Goal: Task Accomplishment & Management: Manage account settings

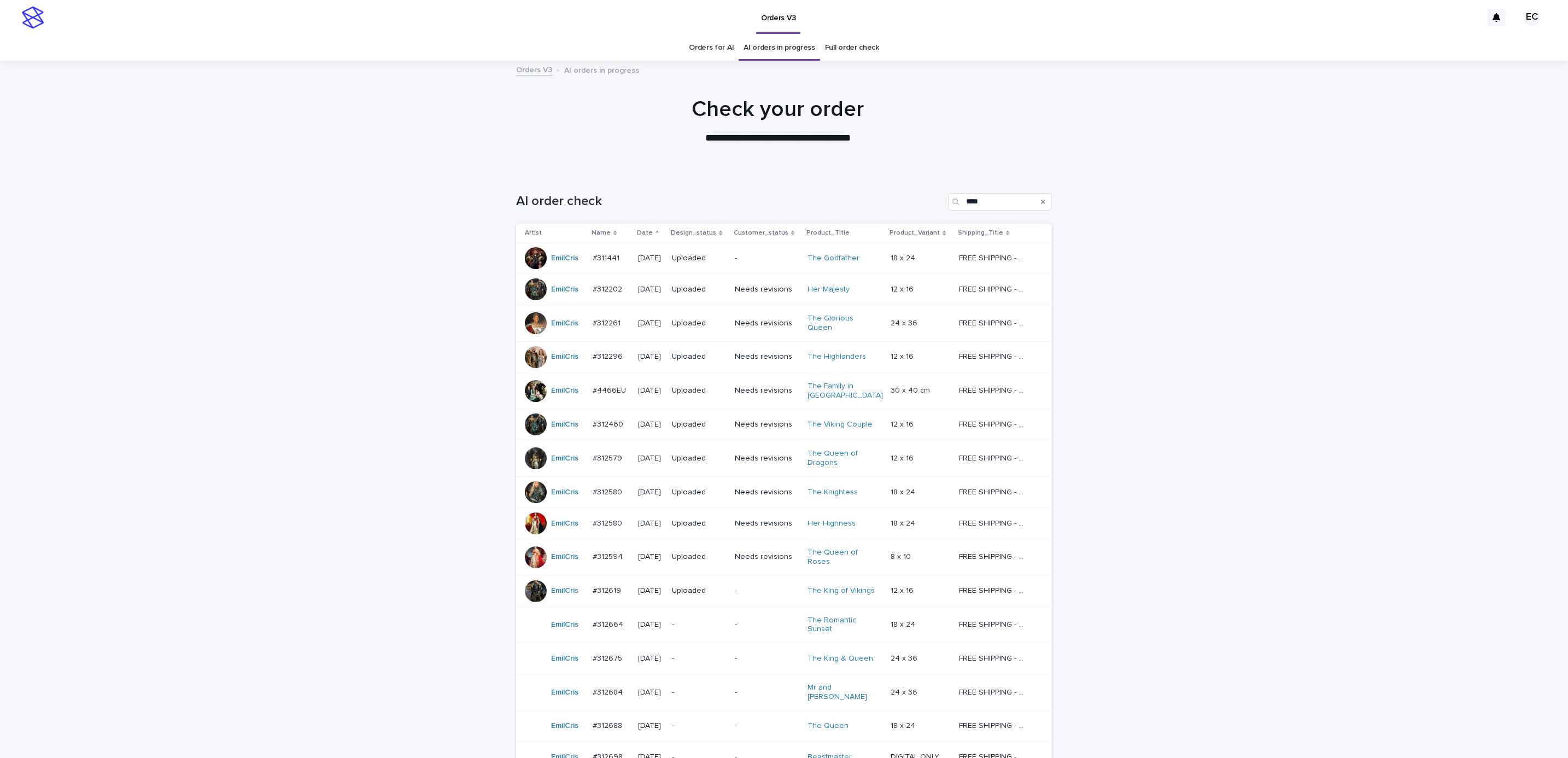
click at [1197, 404] on div "Loading... Saving… Loading... Saving… AI order check **** Artist Name Date Desi…" at bounding box center [784, 656] width 1568 height 970
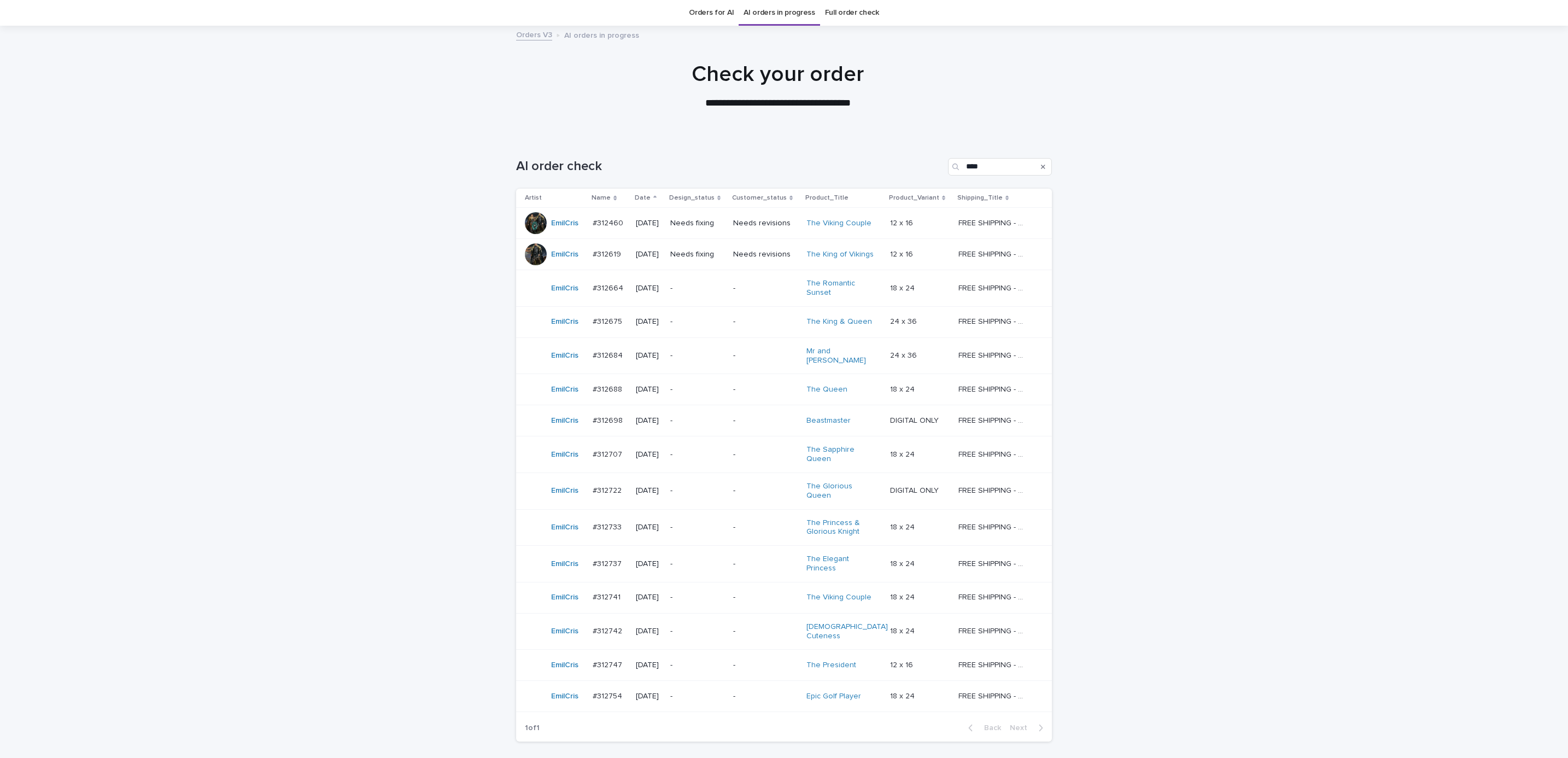
scroll to position [43, 0]
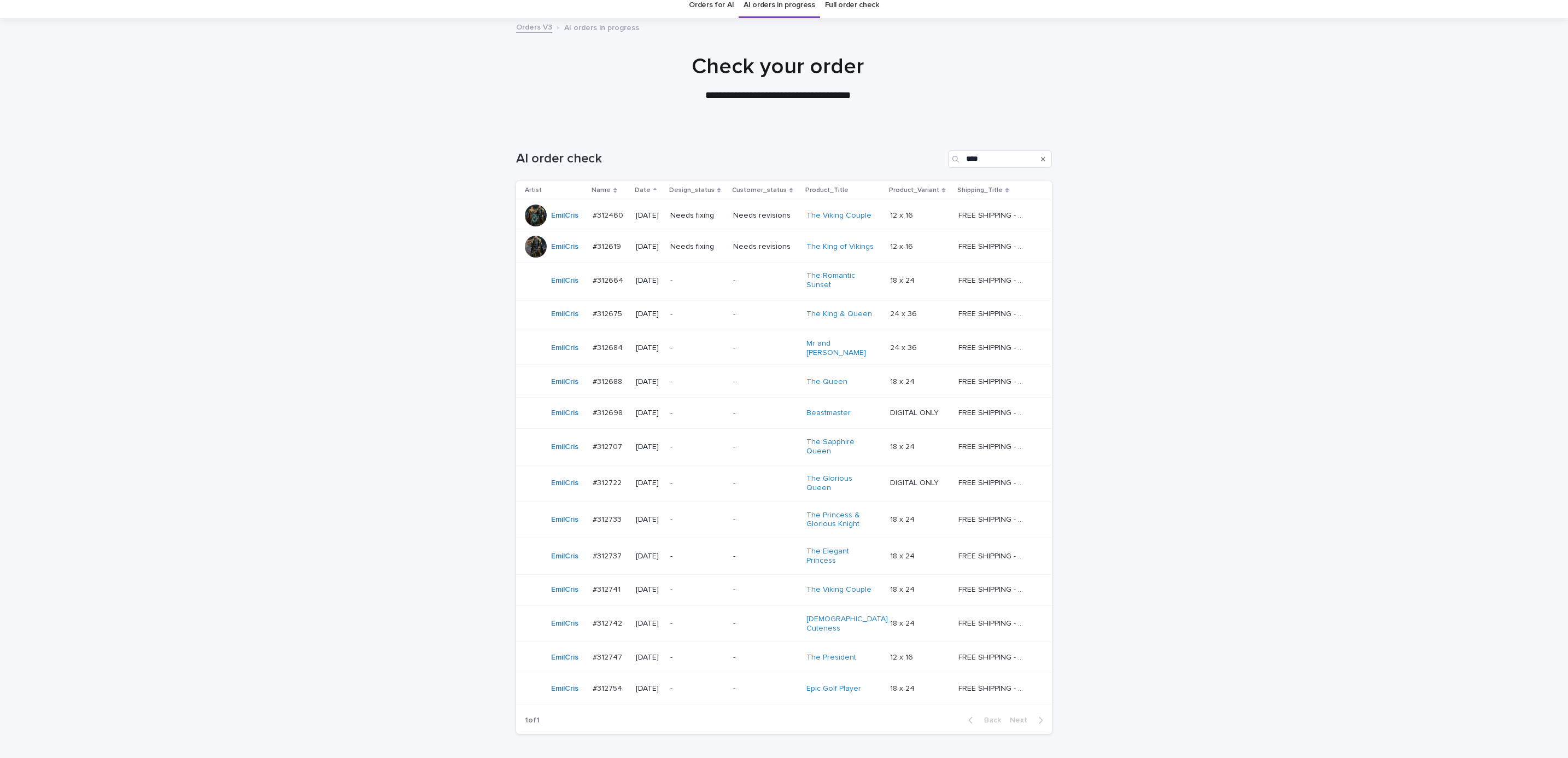
click at [710, 219] on p "Needs fixing" at bounding box center [697, 216] width 54 height 9
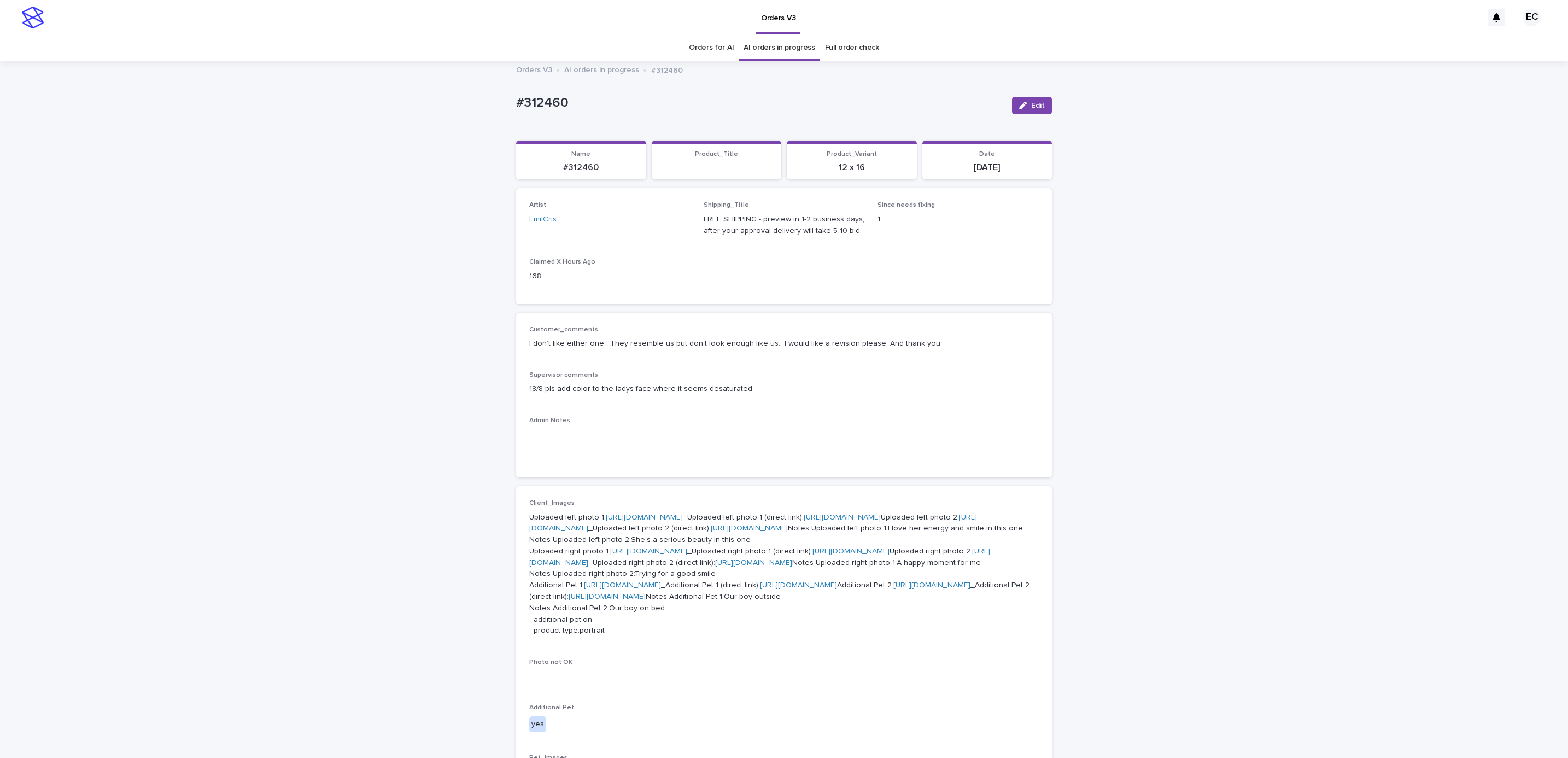
click at [1166, 402] on div "Loading... Saving… Loading... Saving… #312460 Edit #312460 Edit Sorry, there wa…" at bounding box center [784, 706] width 1568 height 1290
click at [1168, 435] on div "Loading... Saving… Loading... Saving… #312460 Edit #312460 Edit Sorry, there wa…" at bounding box center [784, 706] width 1568 height 1290
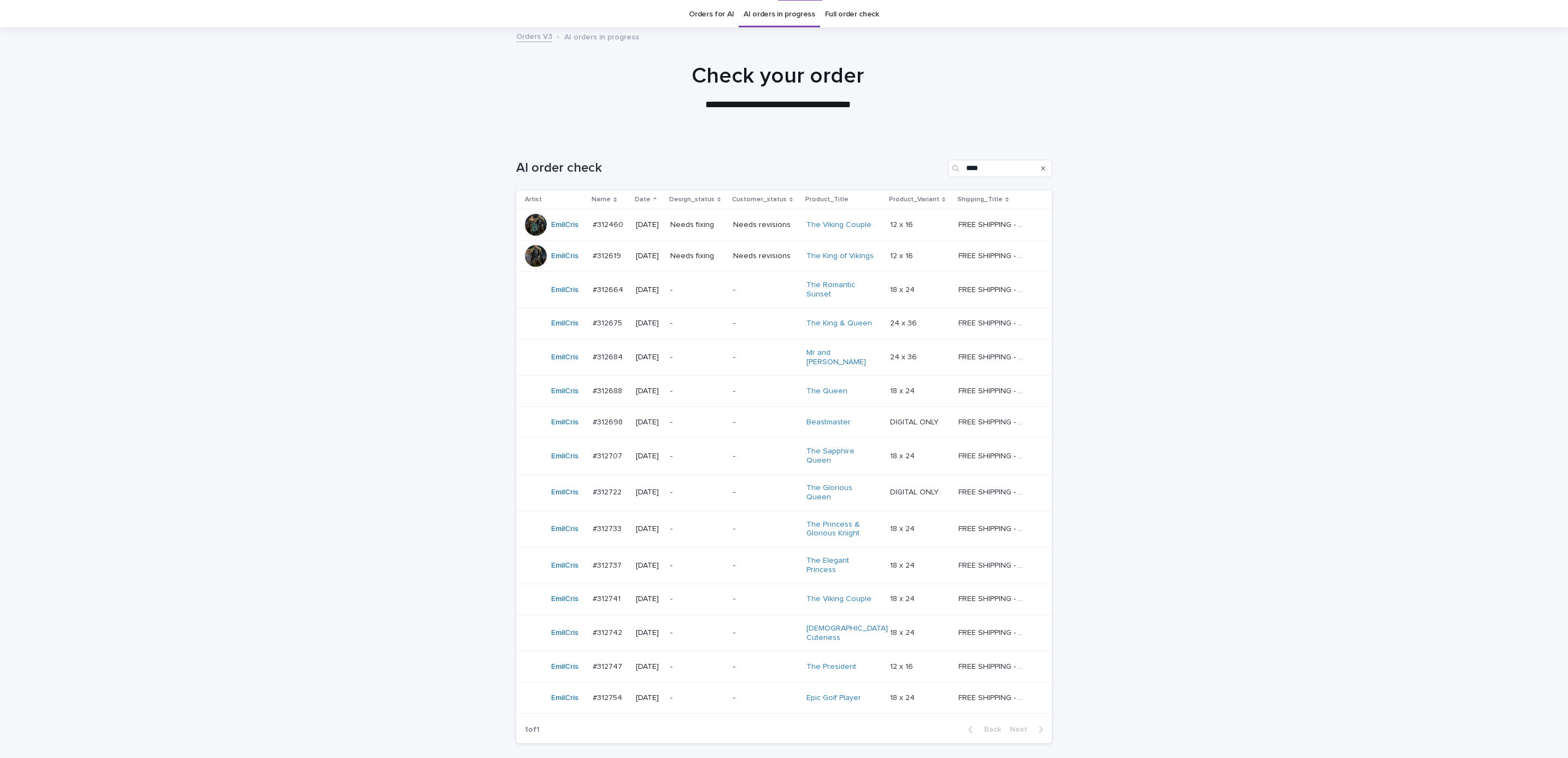
scroll to position [35, 0]
click at [712, 261] on div "Needs fixing" at bounding box center [697, 254] width 54 height 18
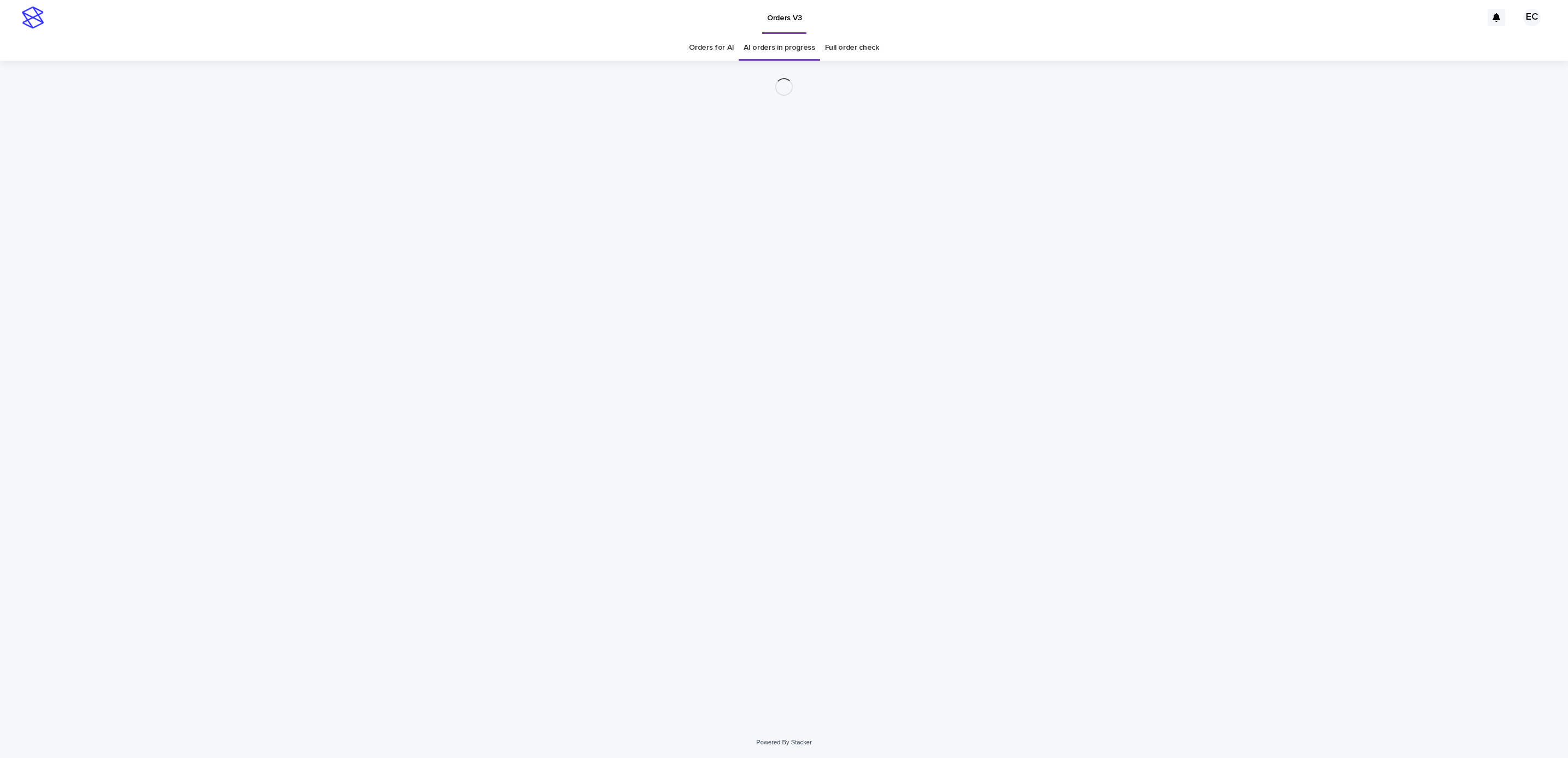
click at [712, 256] on div "Loading... Saving… Loading... Saving…" at bounding box center [784, 380] width 547 height 639
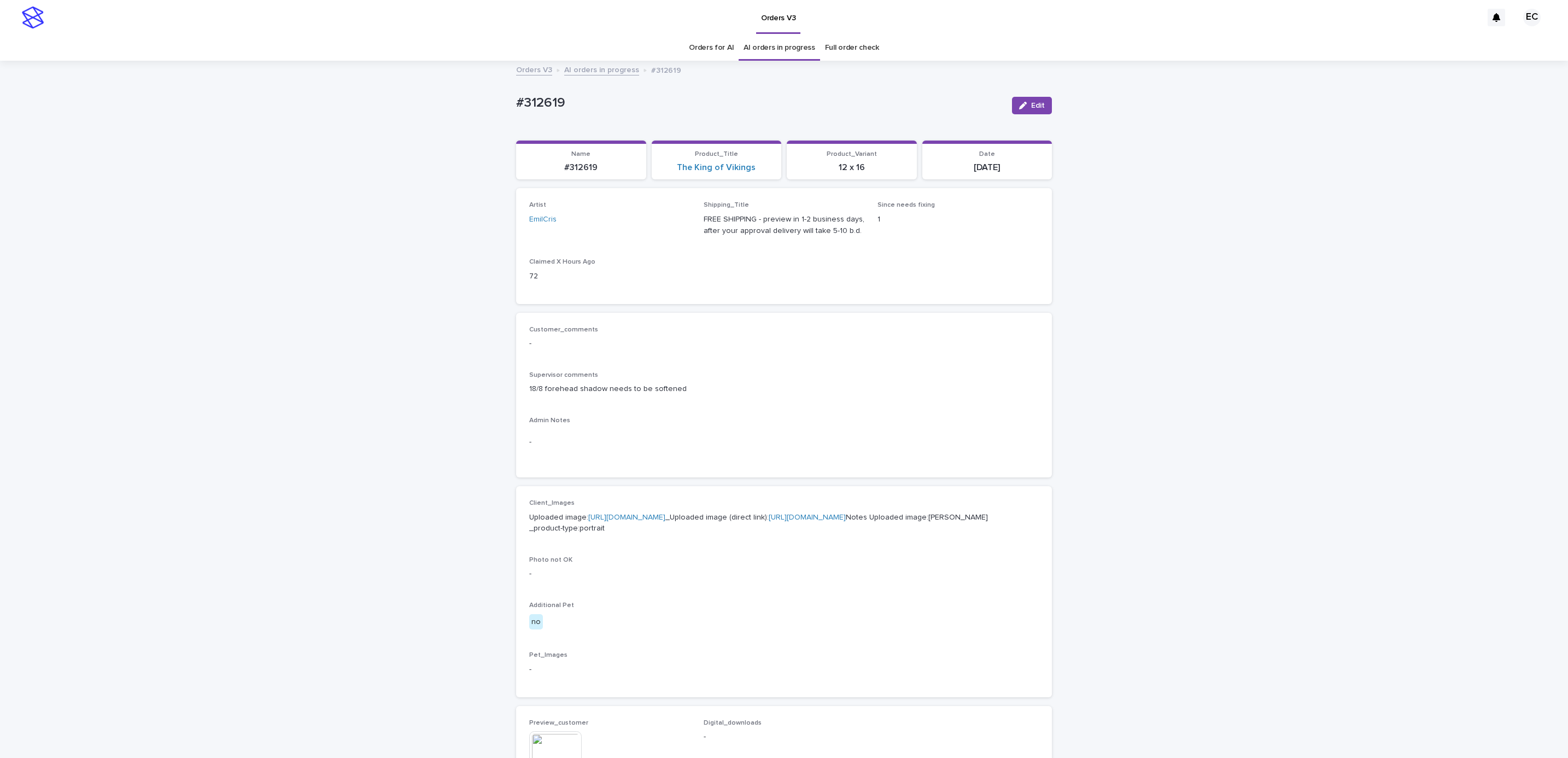
click at [1198, 298] on div "Loading... Saving… Loading... Saving… #312619 Edit #312619 Edit Sorry, there wa…" at bounding box center [784, 581] width 1568 height 1039
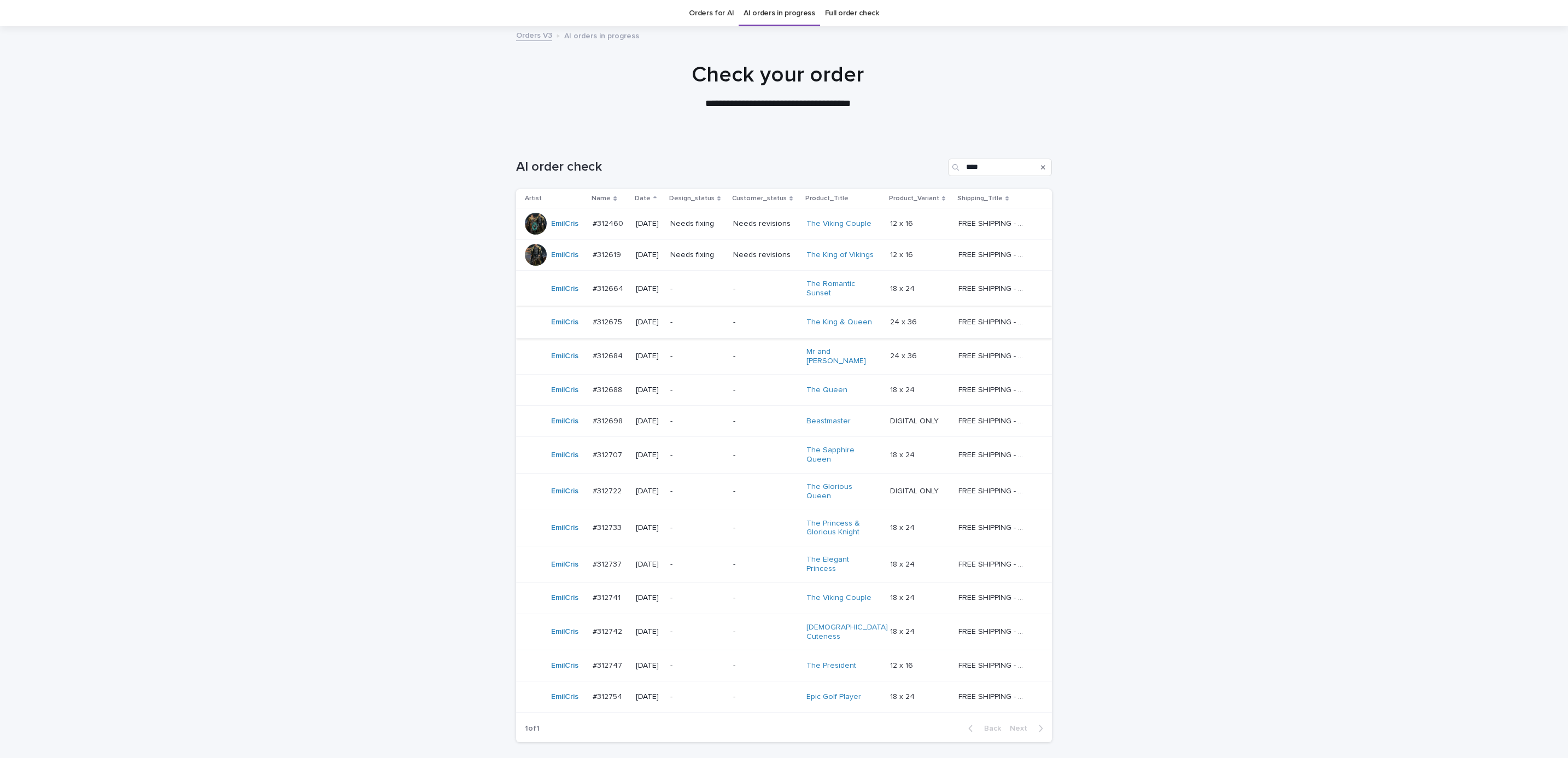
scroll to position [35, 0]
click at [737, 292] on td "-" at bounding box center [765, 289] width 73 height 37
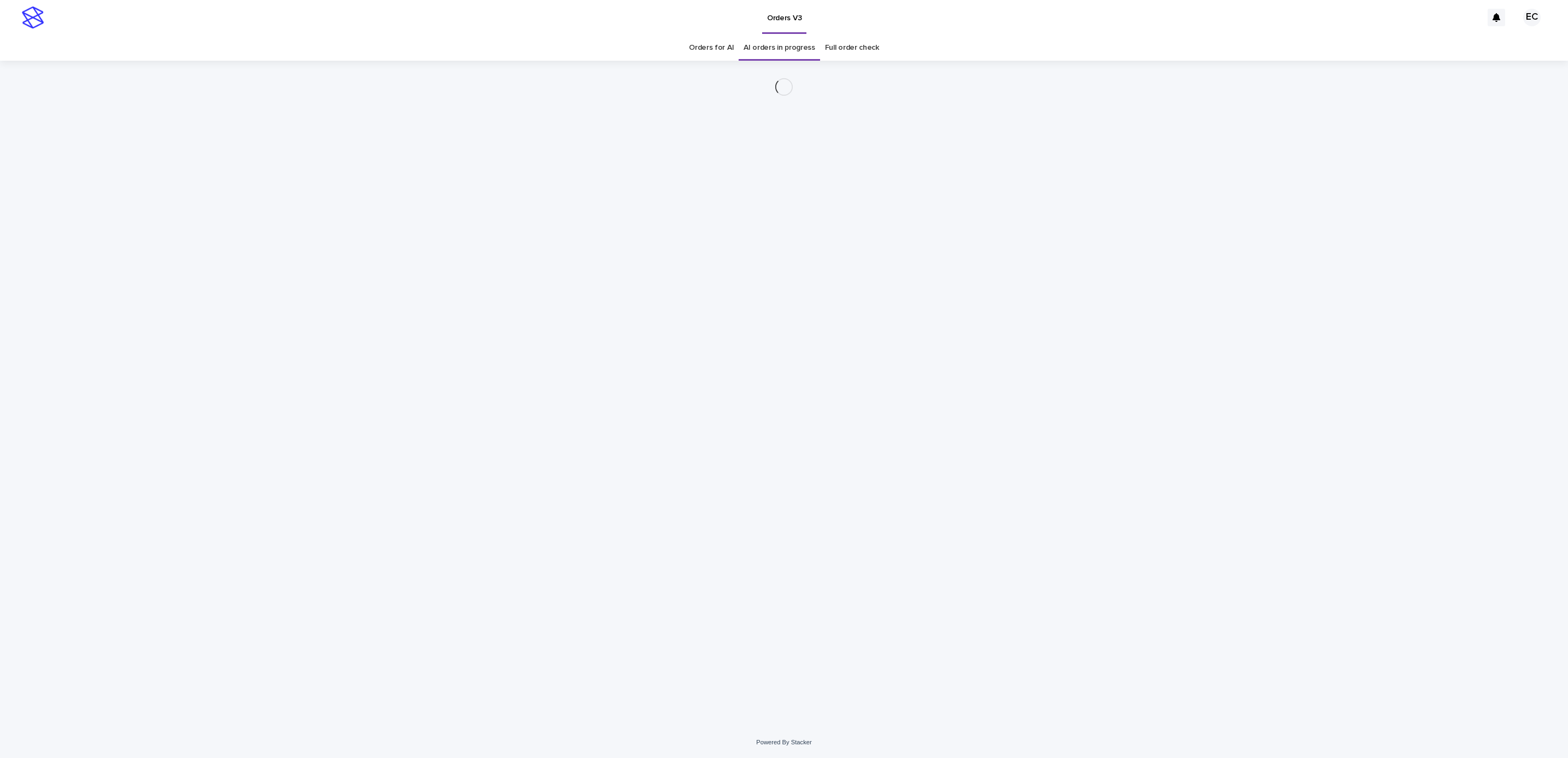
click at [1138, 353] on div "Loading... Saving… Loading... Saving…" at bounding box center [784, 394] width 1568 height 666
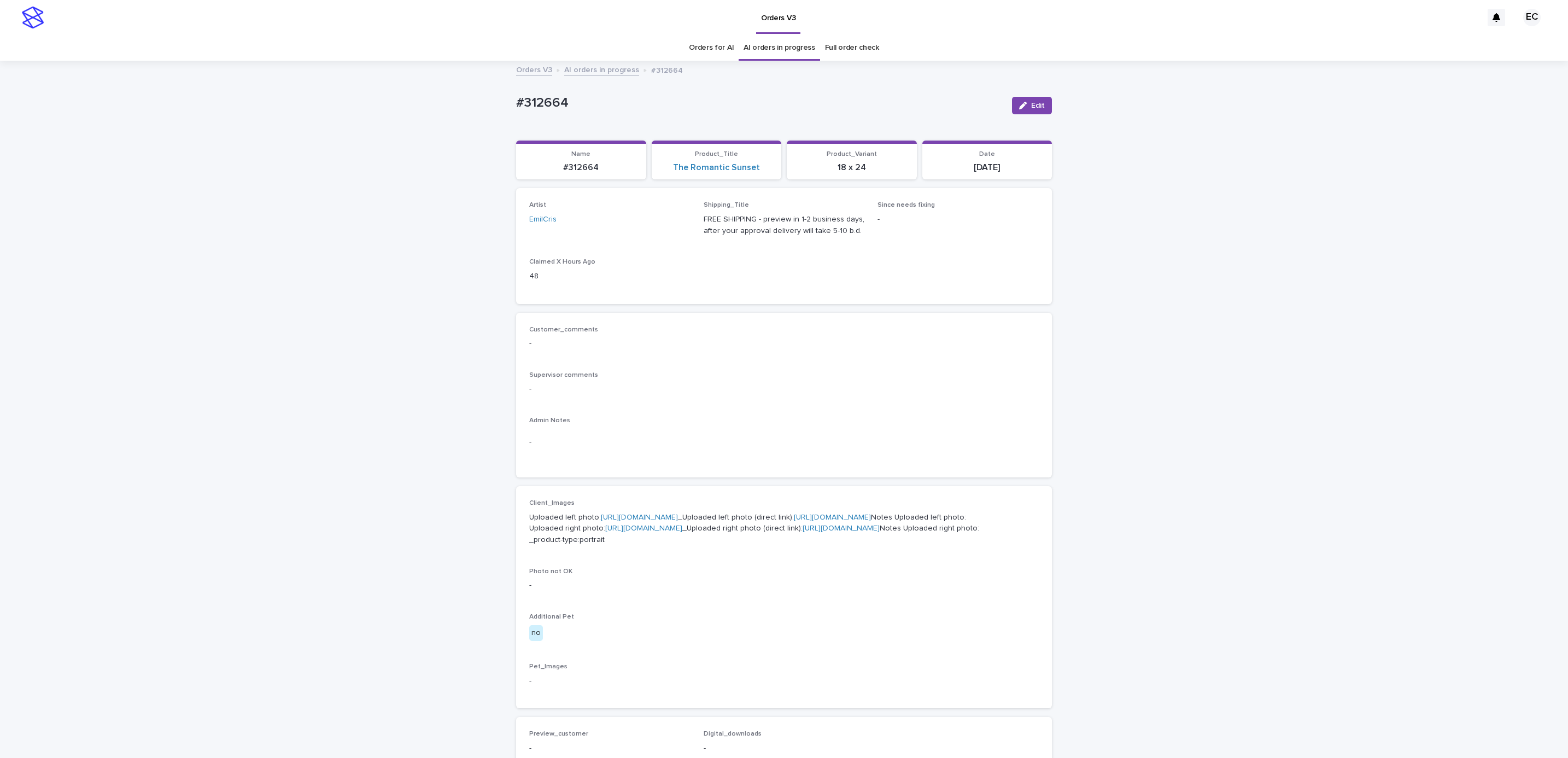
click at [1019, 107] on icon "button" at bounding box center [1023, 105] width 8 height 8
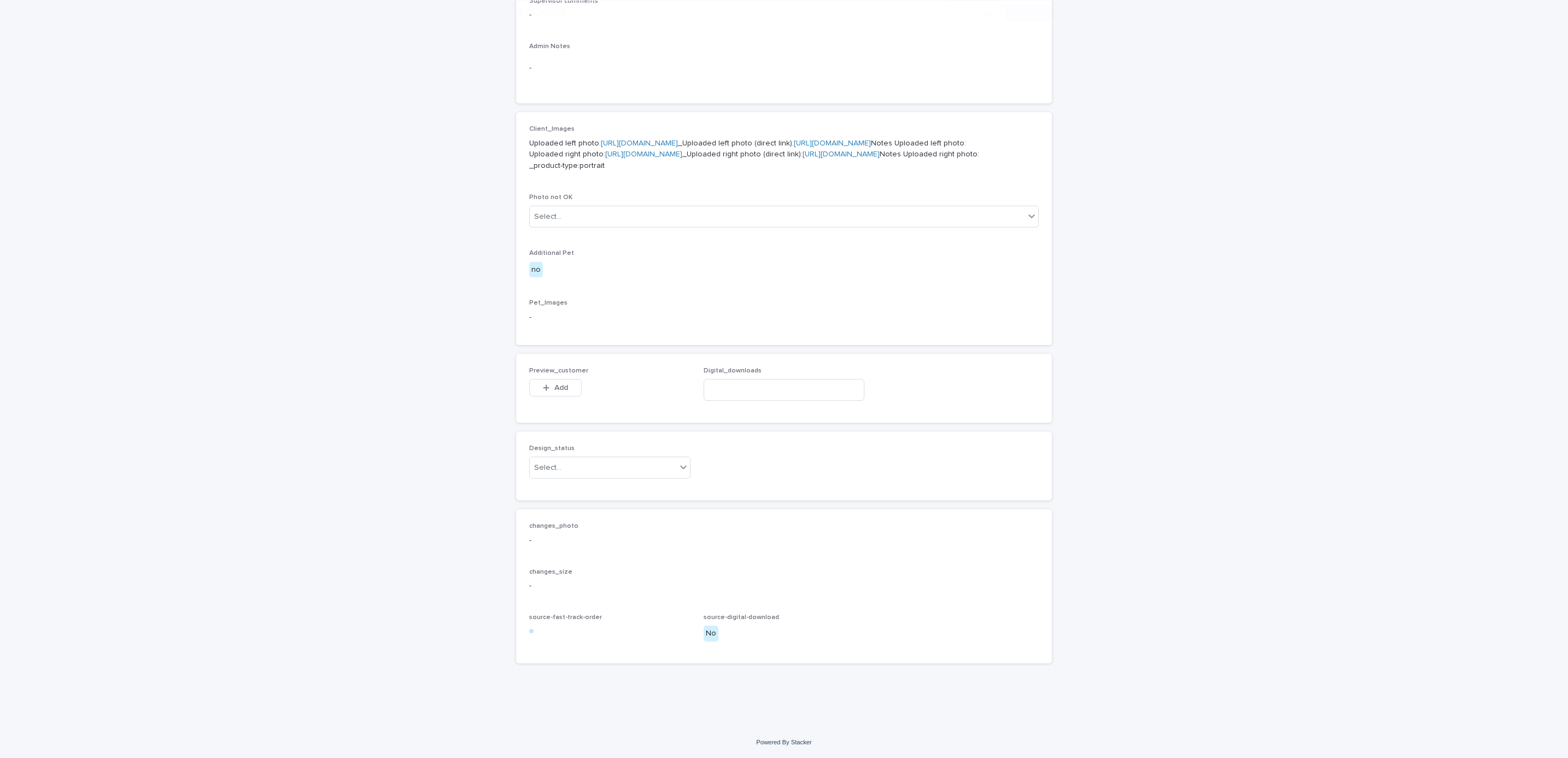
scroll to position [489, 0]
click at [563, 394] on button "Add" at bounding box center [555, 387] width 52 height 18
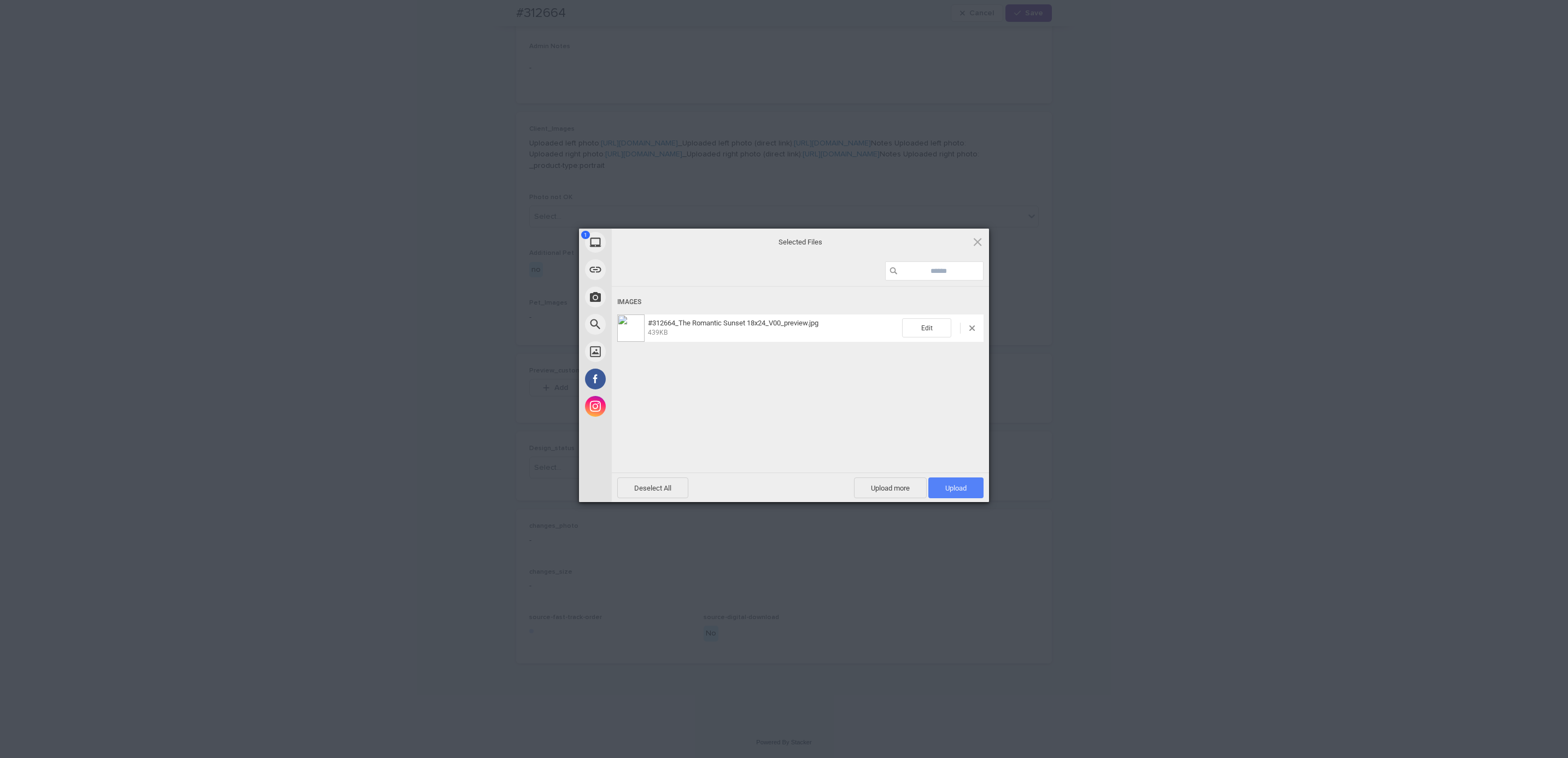
click at [951, 491] on span "Upload 1" at bounding box center [956, 488] width 21 height 8
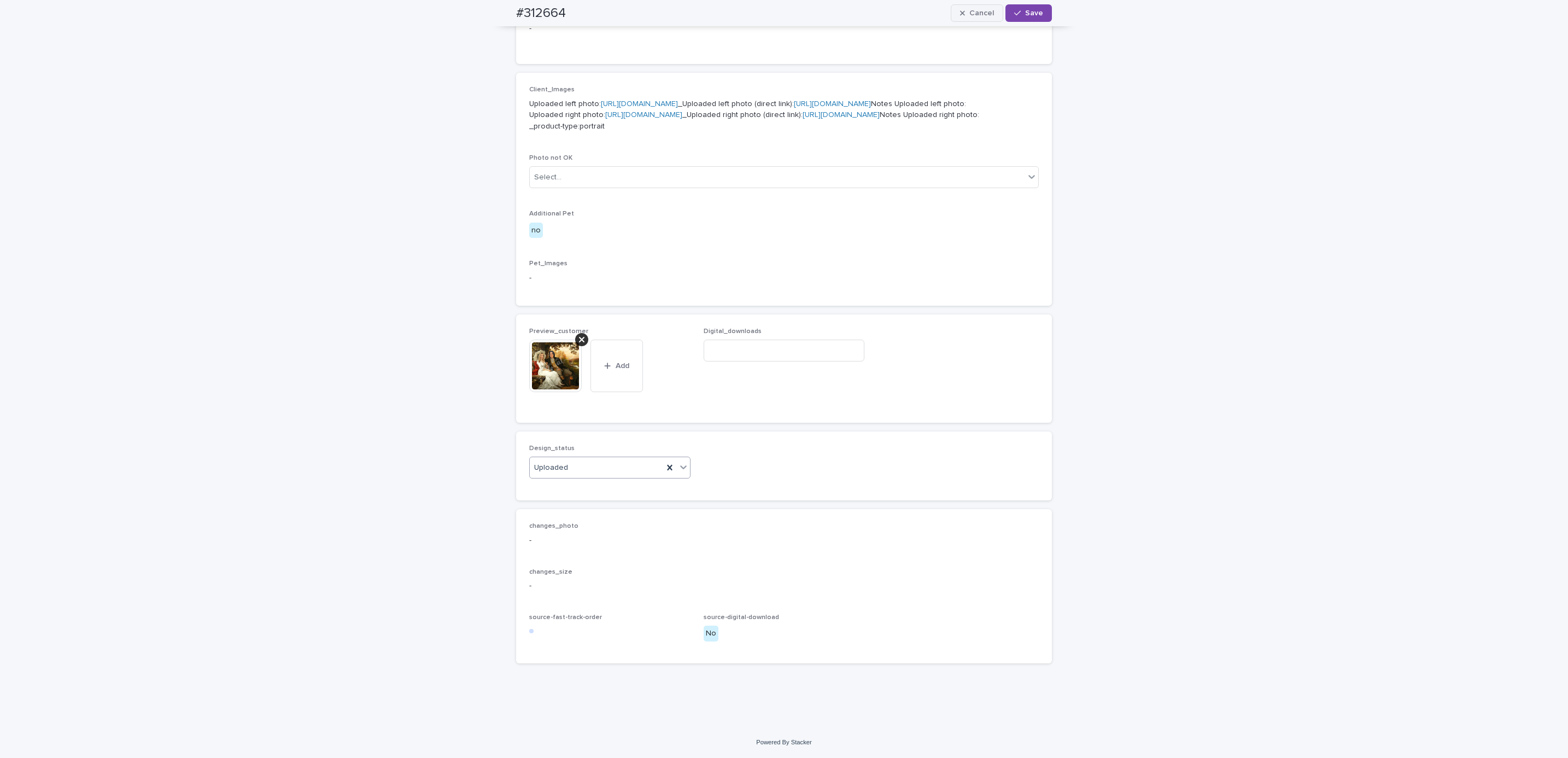
click at [1018, 15] on div "button" at bounding box center [1020, 13] width 11 height 8
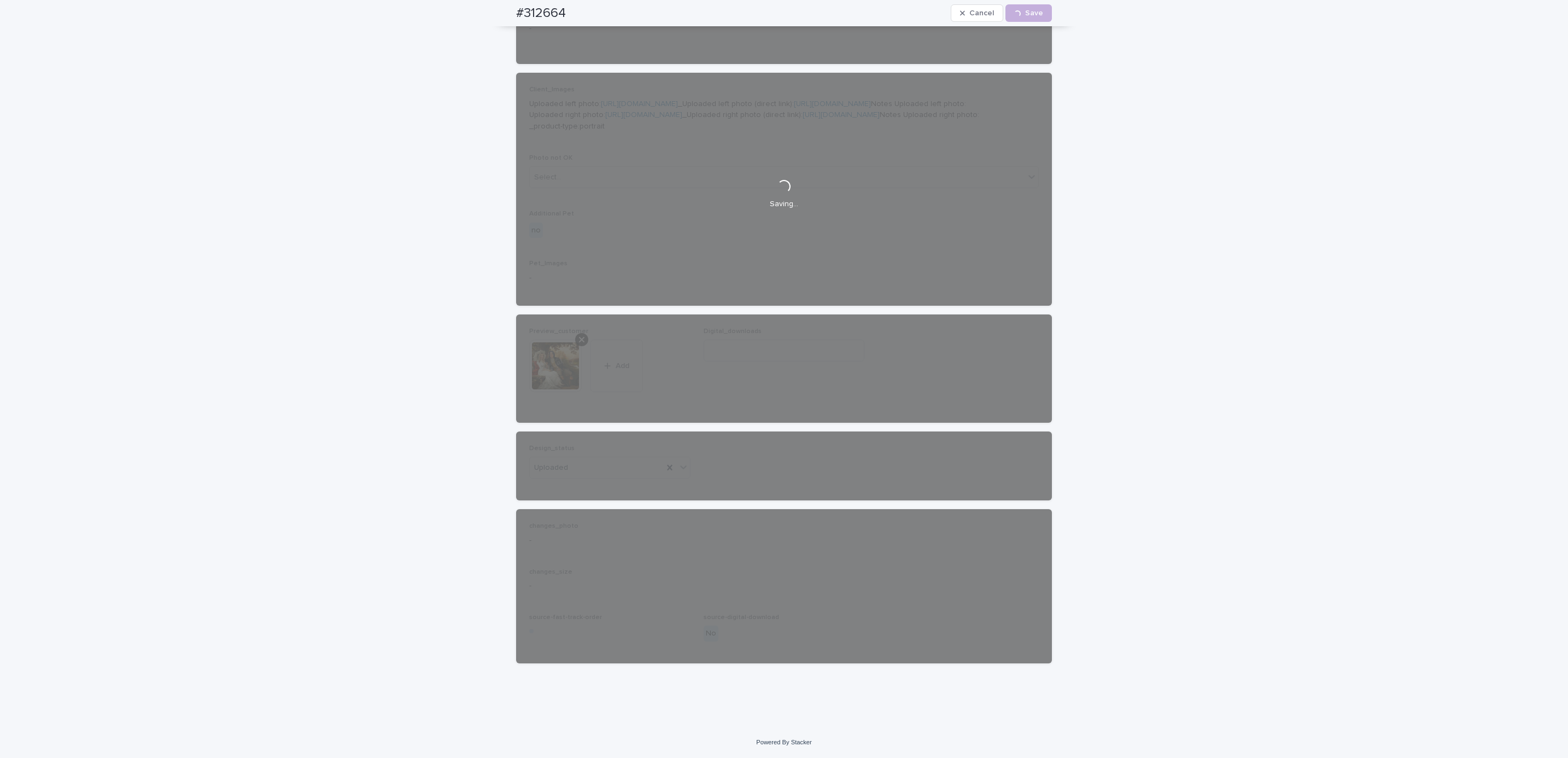
click at [499, 18] on div "#312664 Cancel Loading... Save" at bounding box center [784, 13] width 588 height 26
click at [583, 10] on div "#312664 Cancel Loading... Save" at bounding box center [784, 13] width 536 height 26
copy h2 "#312664"
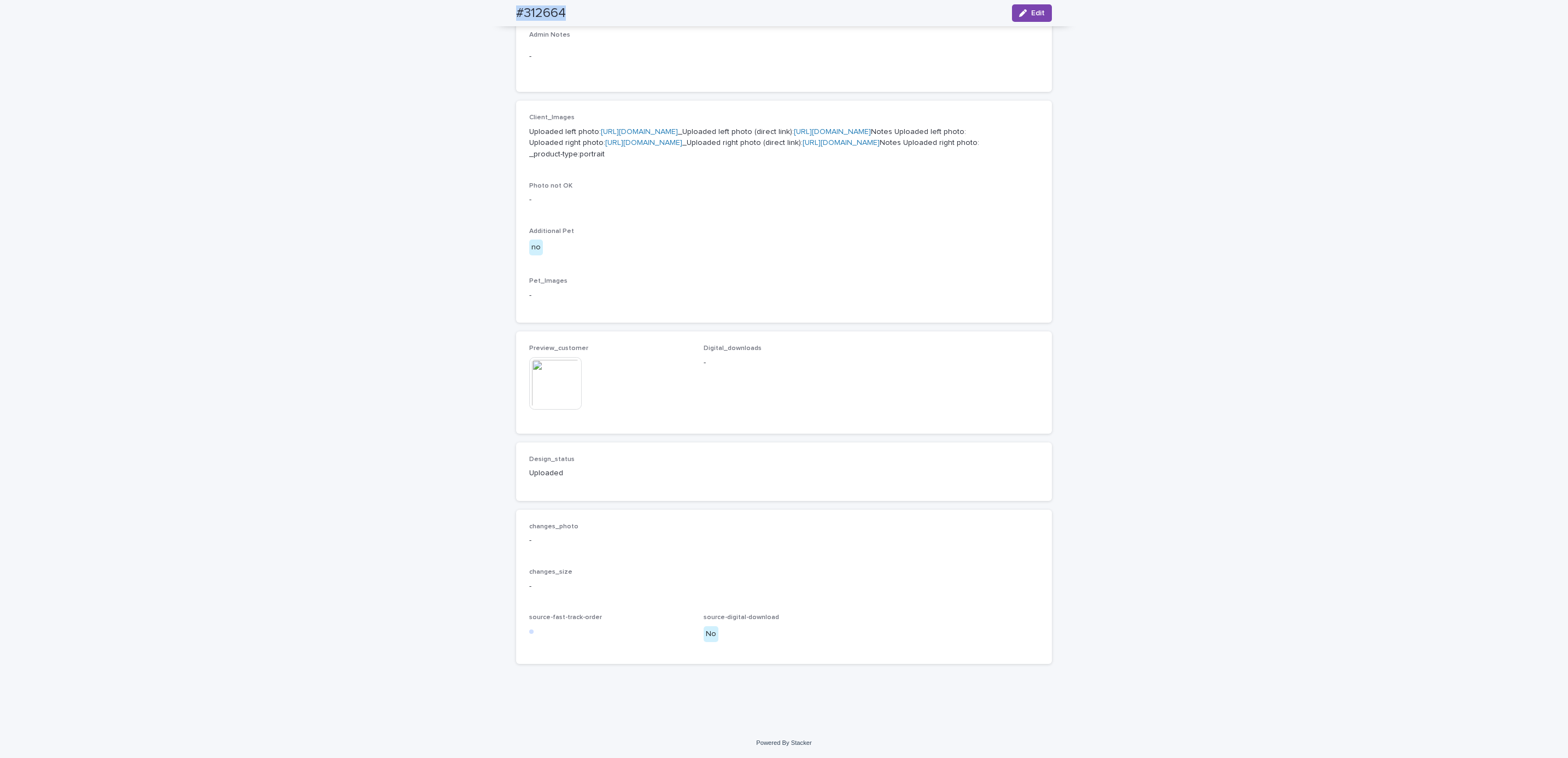
scroll to position [494, 0]
click at [151, 116] on div "Loading... Saving… Loading... Saving… #312664 Edit #312664 Edit Sorry, there wa…" at bounding box center [784, 202] width 1568 height 1051
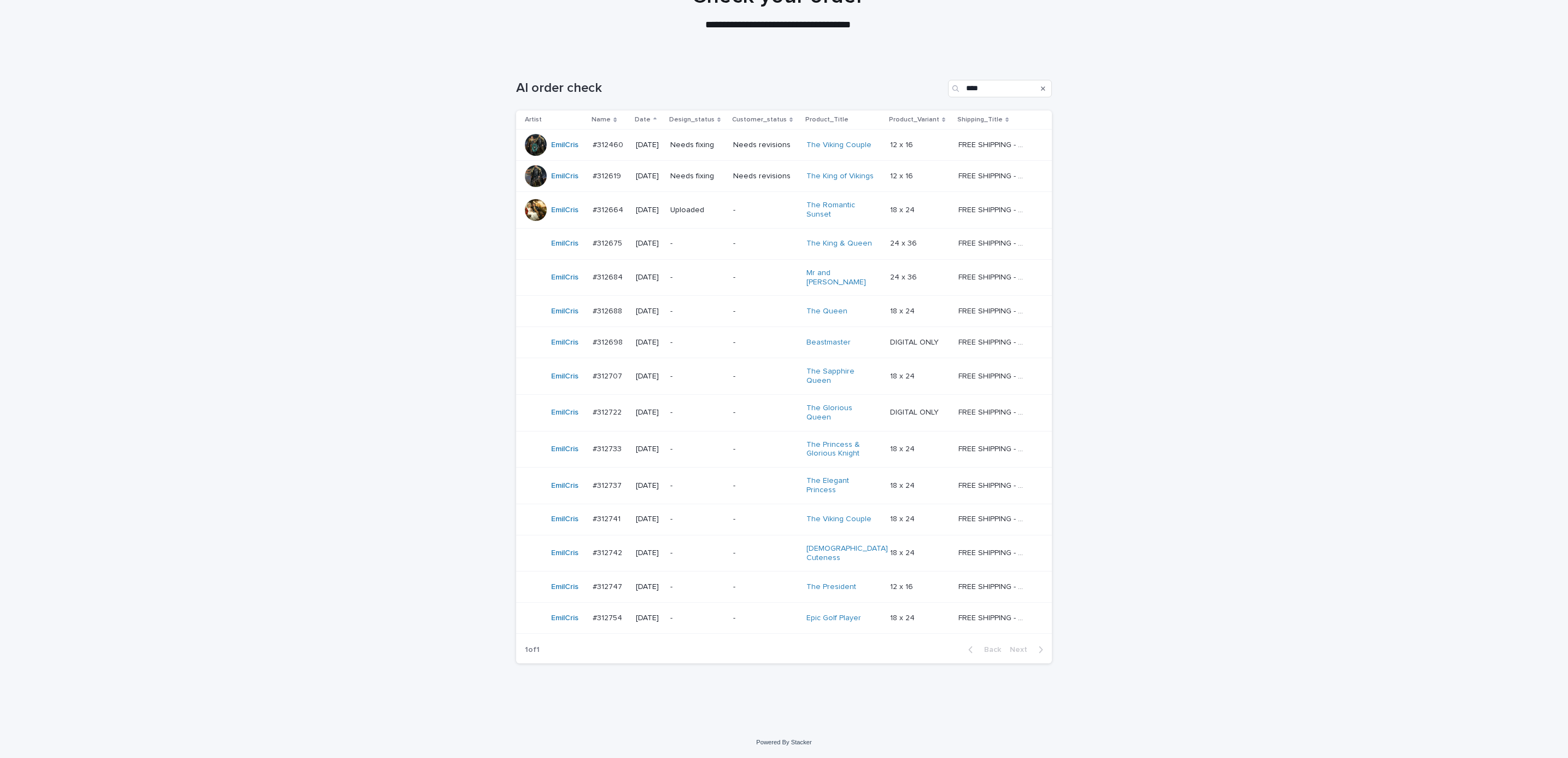
scroll to position [35, 0]
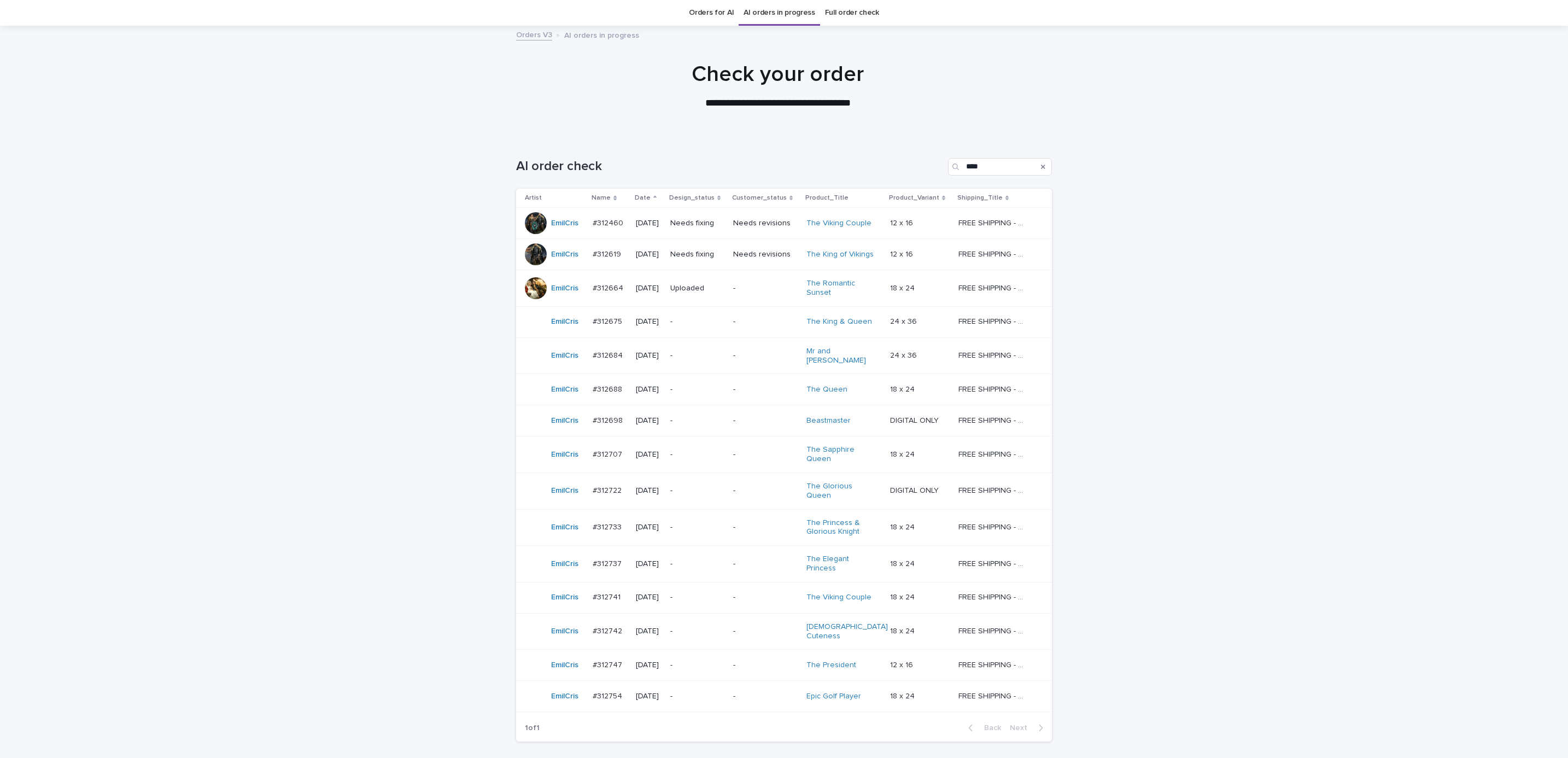
click at [692, 232] on div "Needs fixing" at bounding box center [697, 223] width 54 height 18
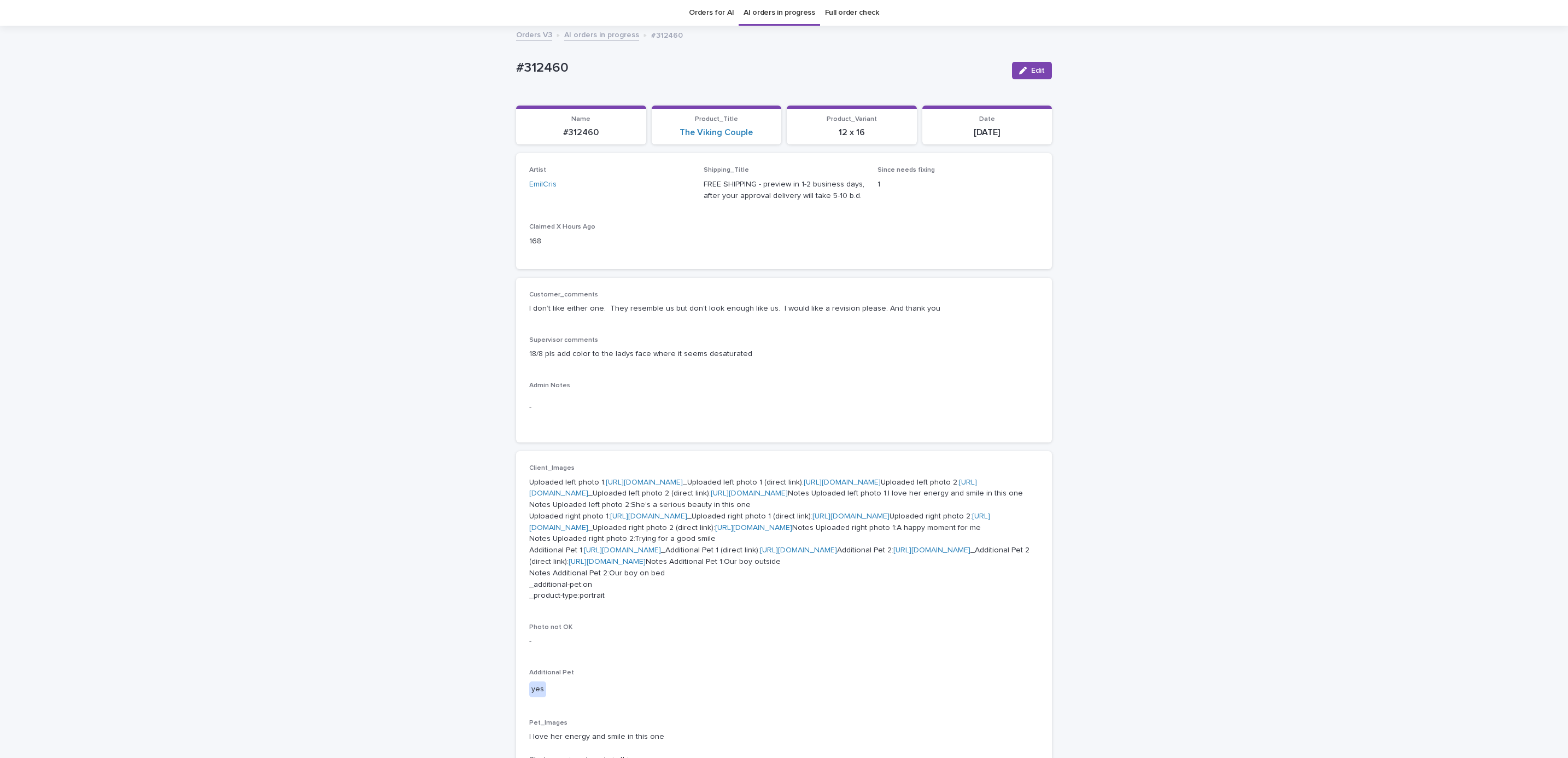
click at [853, 355] on p "18/8 pls add color to the ladys face where it seems desaturated" at bounding box center [783, 354] width 509 height 12
click at [1136, 535] on div "Loading... Saving… Loading... Saving… #312460 Edit #312460 Edit Sorry, there wa…" at bounding box center [784, 672] width 1568 height 1290
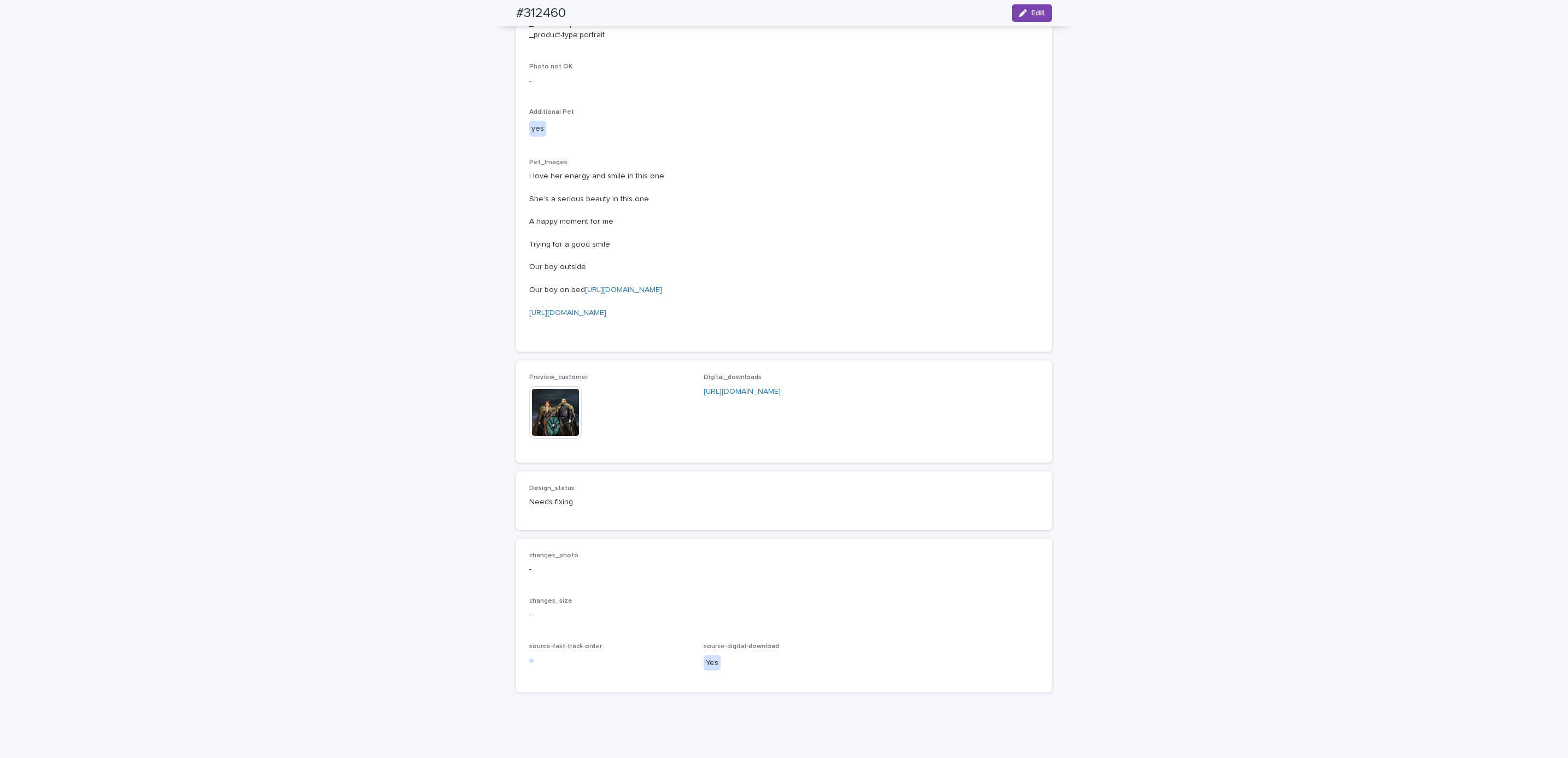
scroll to position [596, 0]
click at [1034, 15] on span "Edit" at bounding box center [1038, 13] width 13 height 8
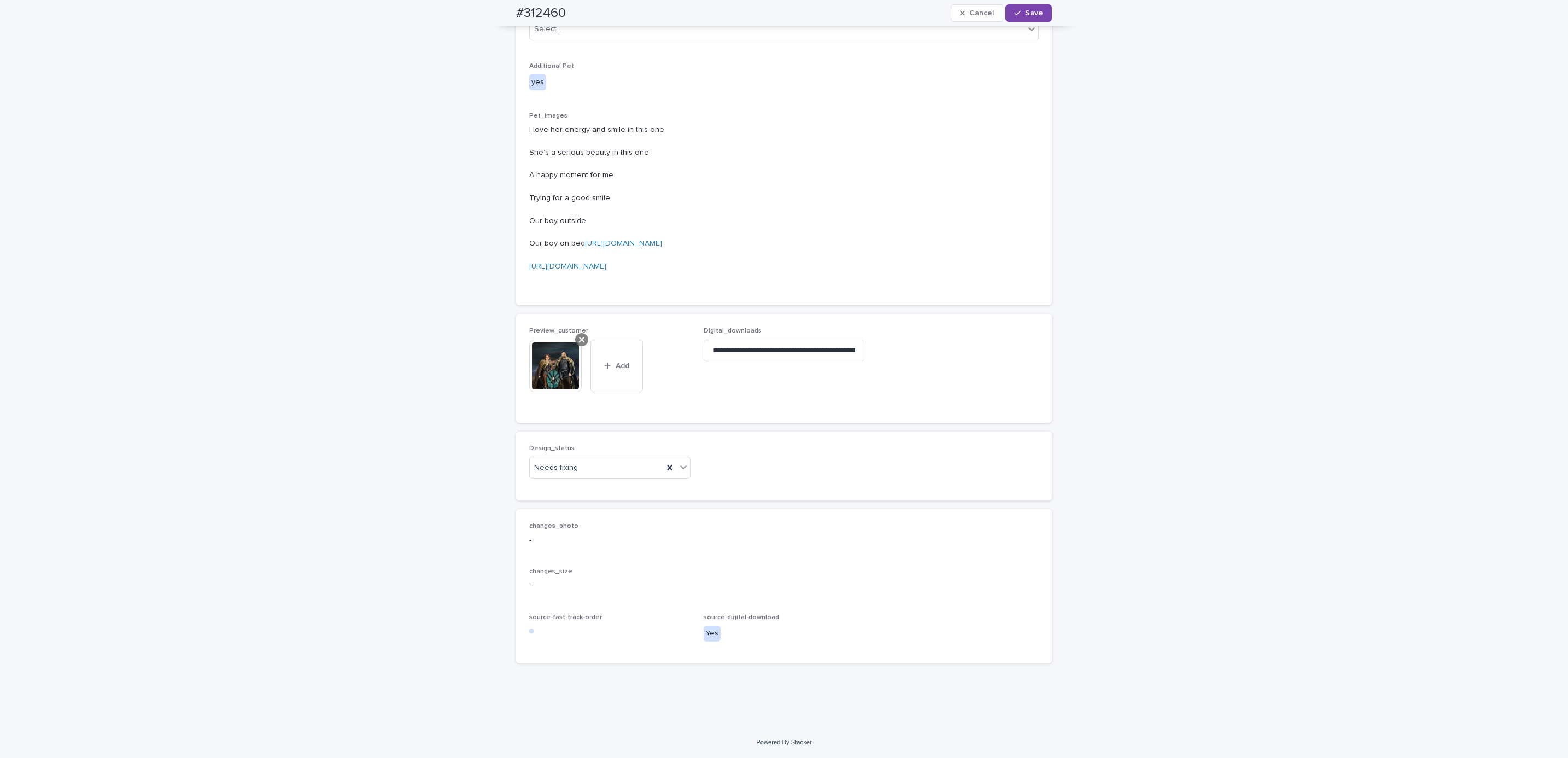
click at [579, 336] on div at bounding box center [582, 340] width 13 height 13
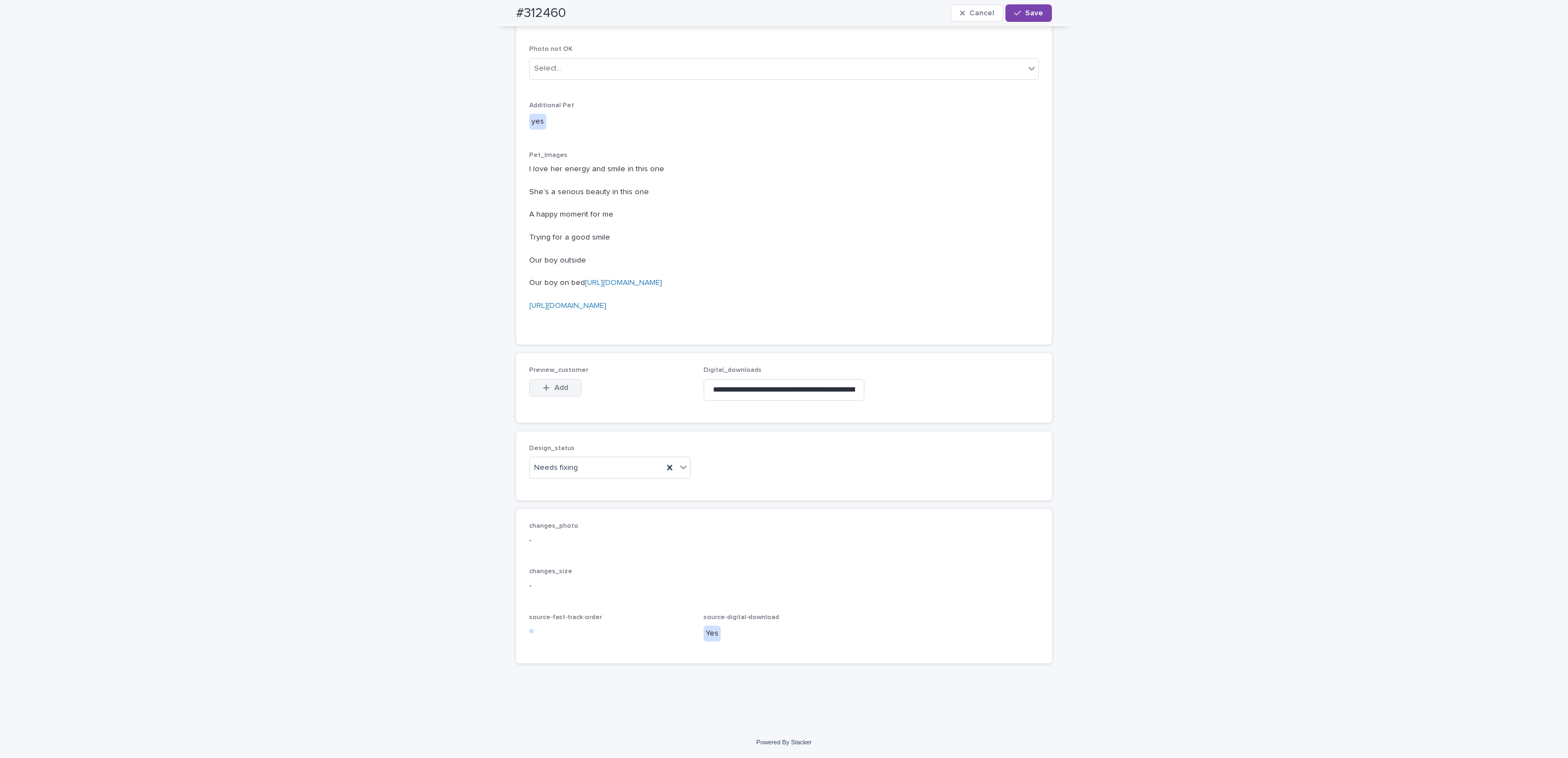
click at [561, 382] on button "Add" at bounding box center [555, 387] width 52 height 18
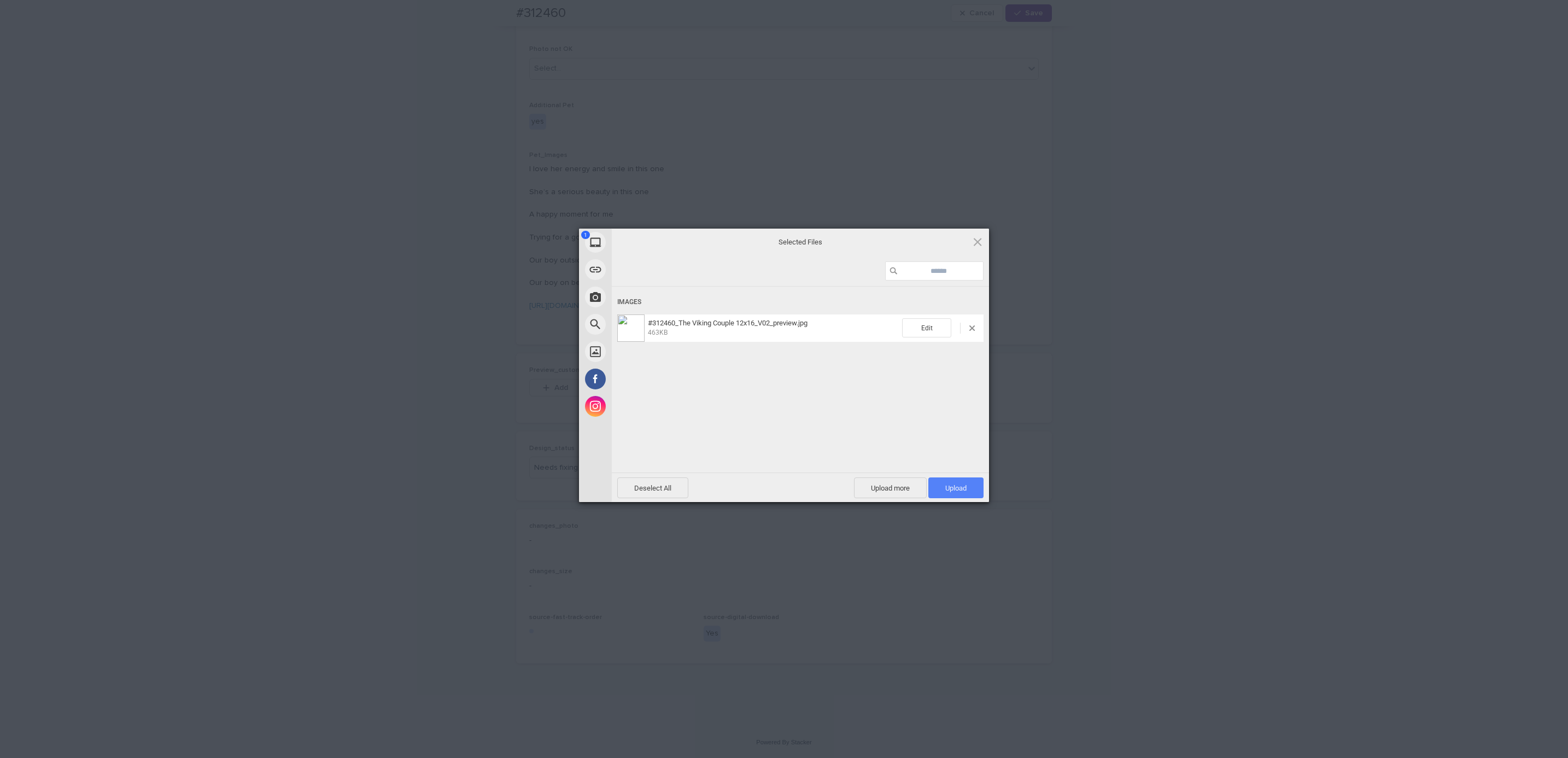
click at [959, 491] on span "Upload 1" at bounding box center [956, 488] width 21 height 8
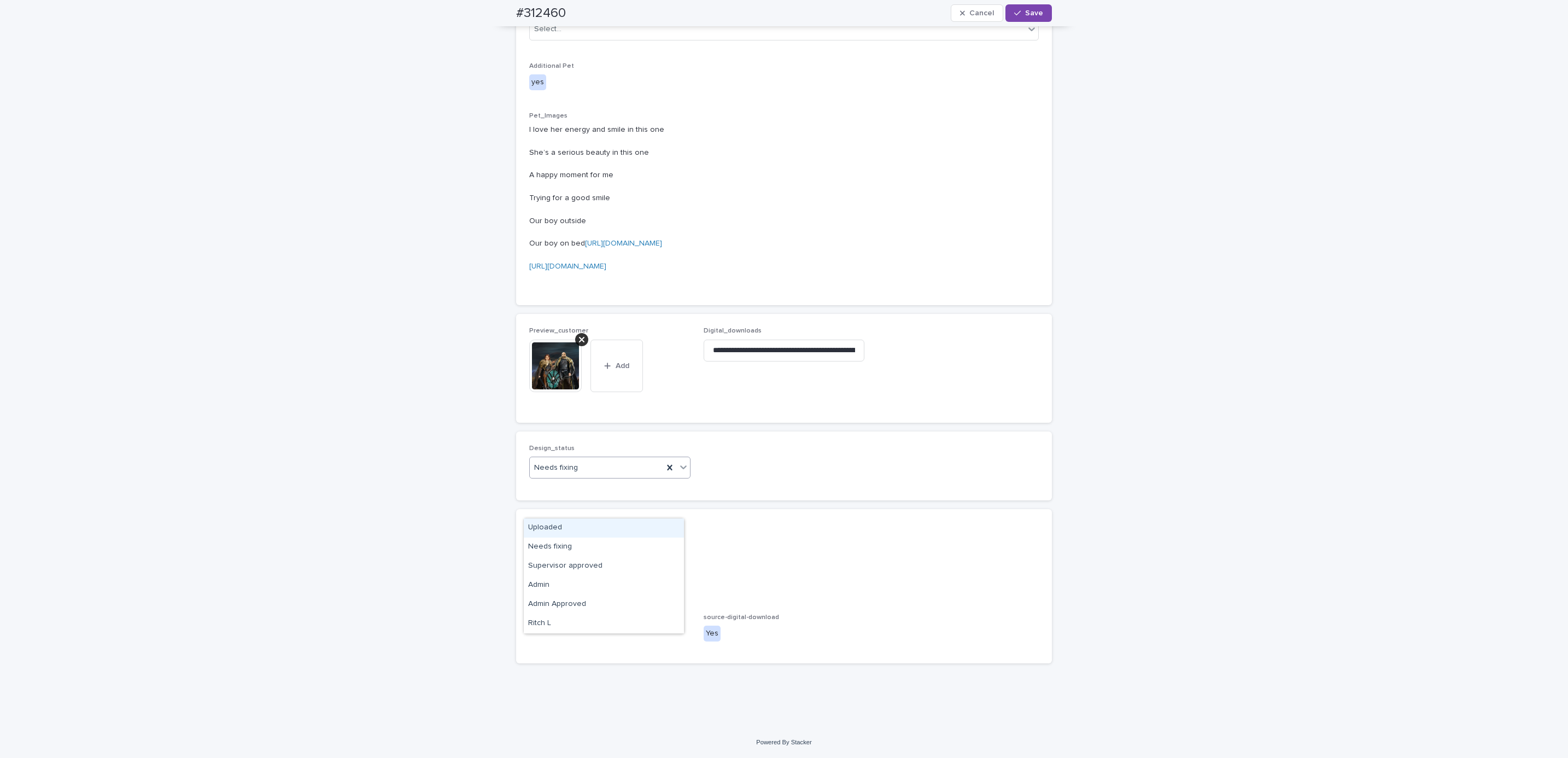
click at [622, 522] on div "Uploaded" at bounding box center [603, 527] width 160 height 19
click at [1029, 13] on span "Save" at bounding box center [1034, 13] width 18 height 8
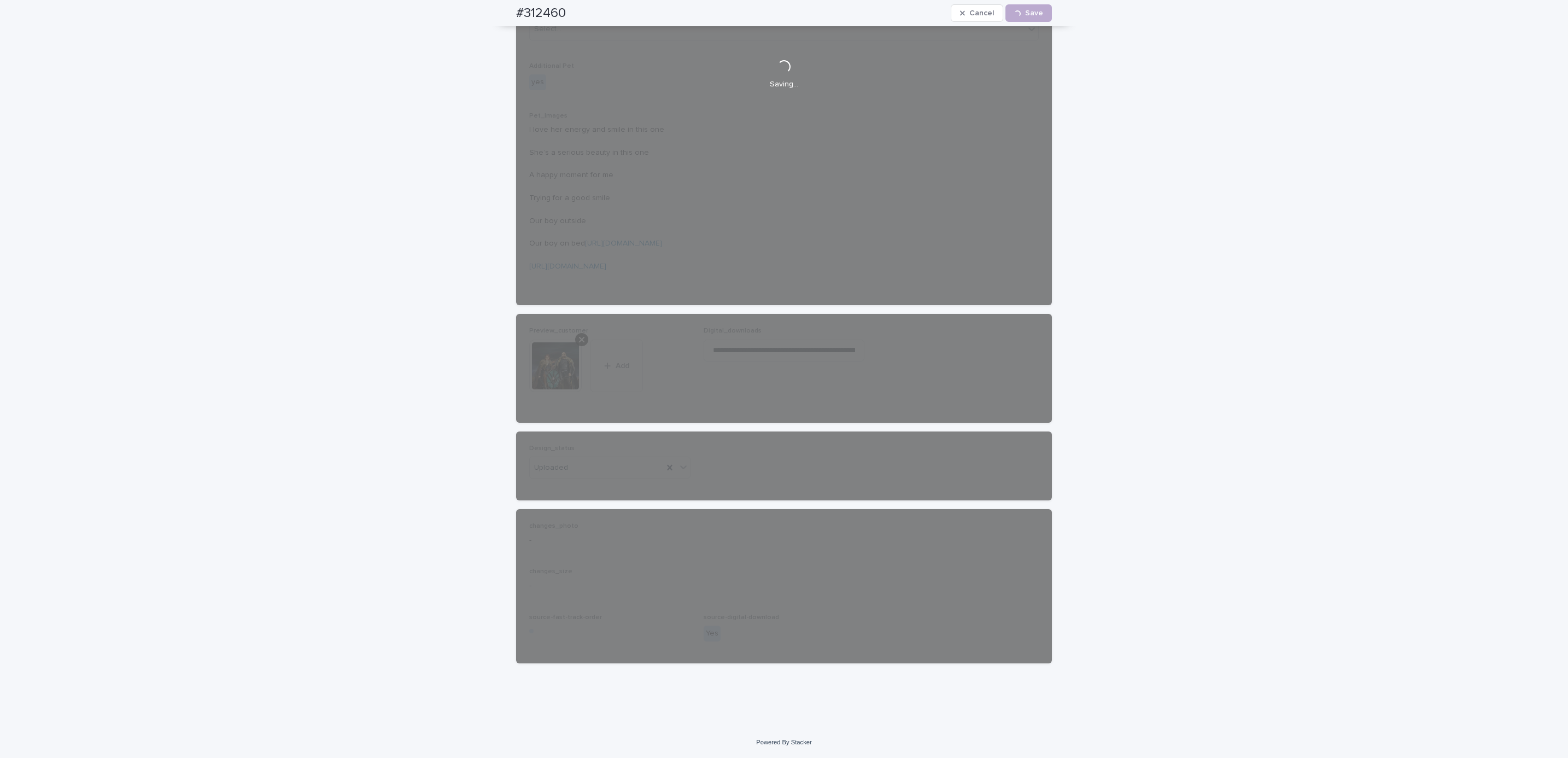
click at [496, 13] on div "#312460 Cancel Loading... Save" at bounding box center [784, 13] width 588 height 26
click at [583, 12] on div "#312460 Cancel Loading... Save" at bounding box center [784, 13] width 536 height 26
copy h2 "#312460"
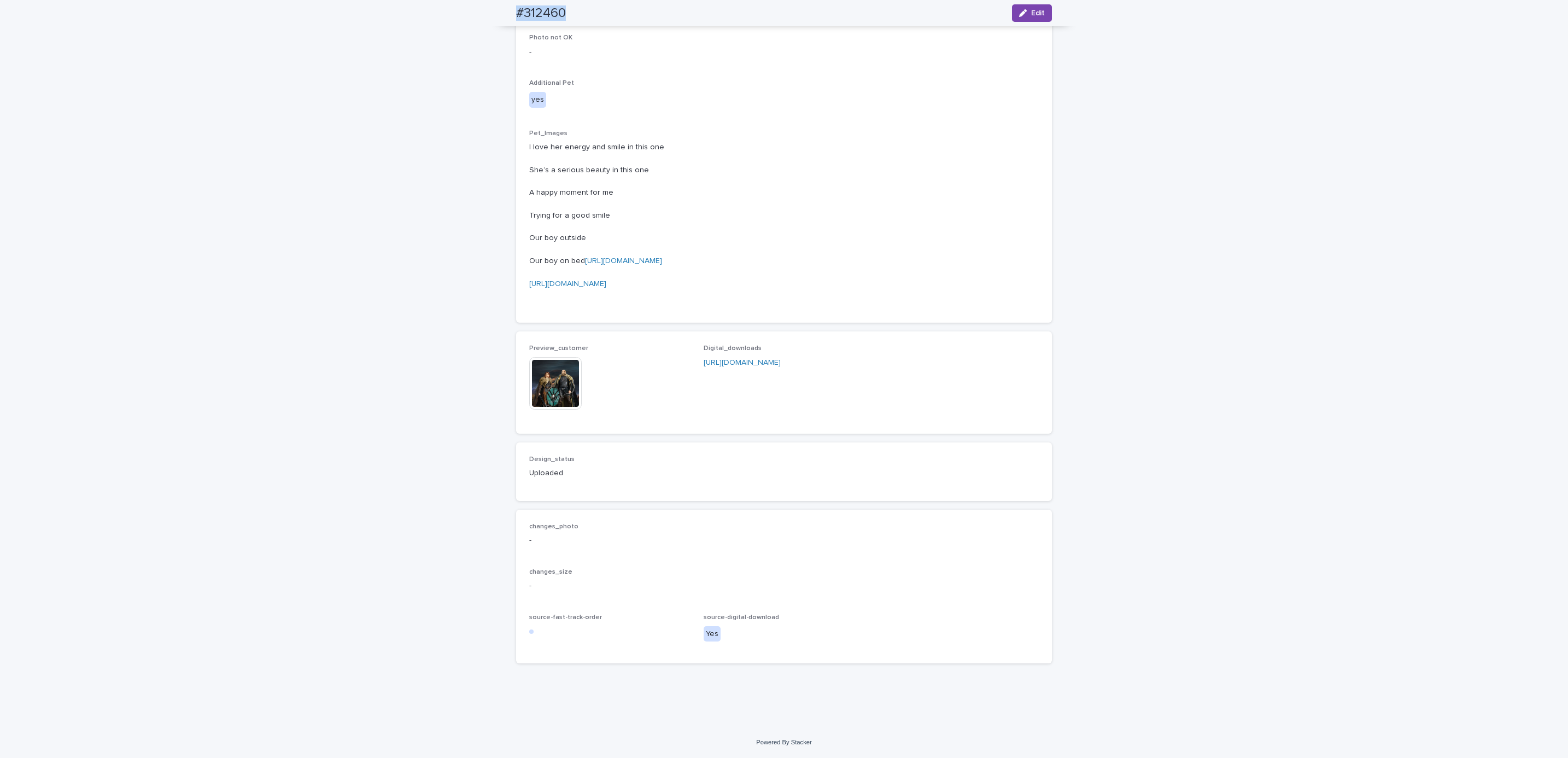
click at [158, 80] on div "Loading... Saving… Loading... Saving… #312460 Edit #312460 Edit Sorry, there wa…" at bounding box center [784, 82] width 1568 height 1290
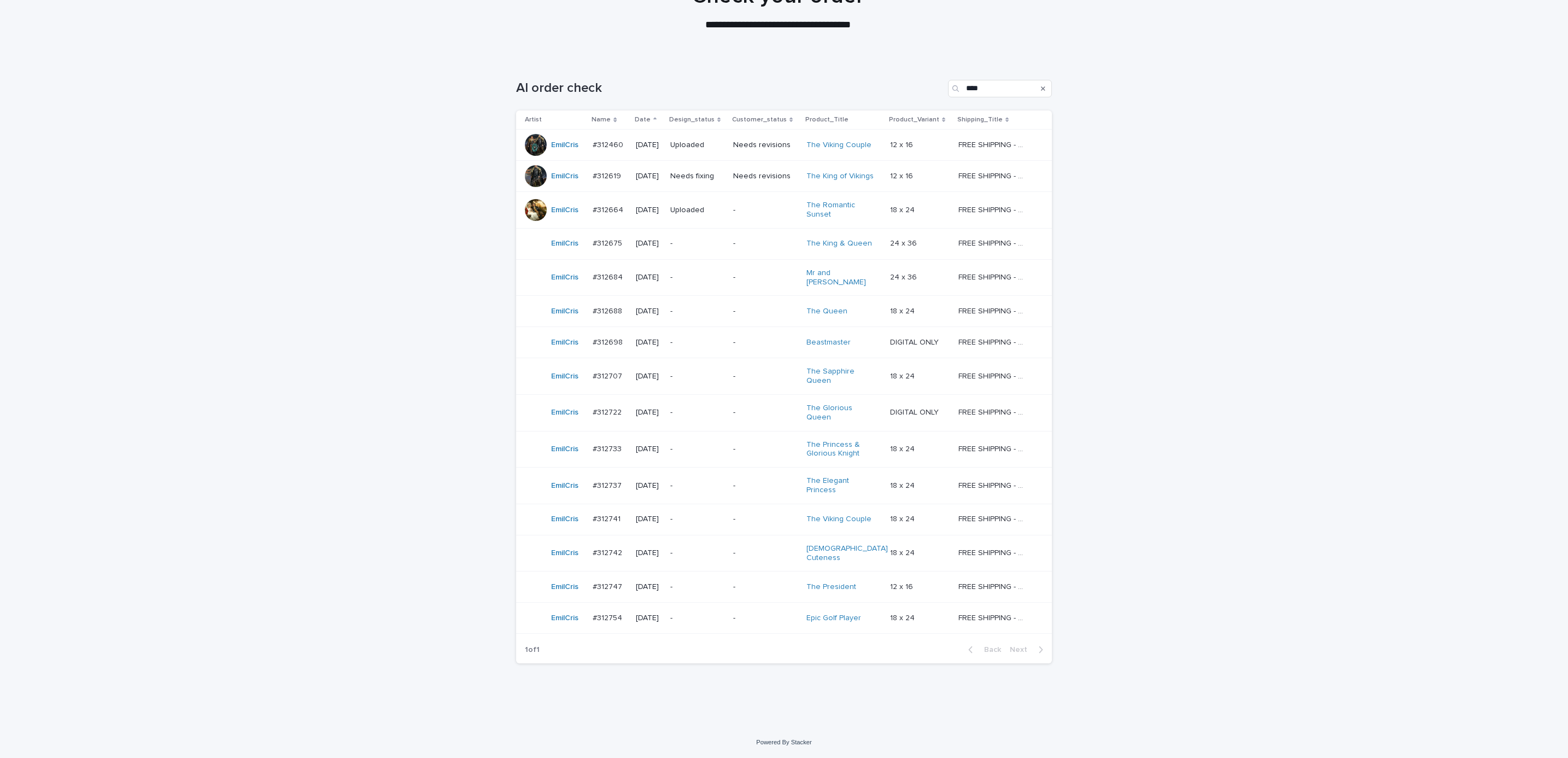
scroll to position [35, 0]
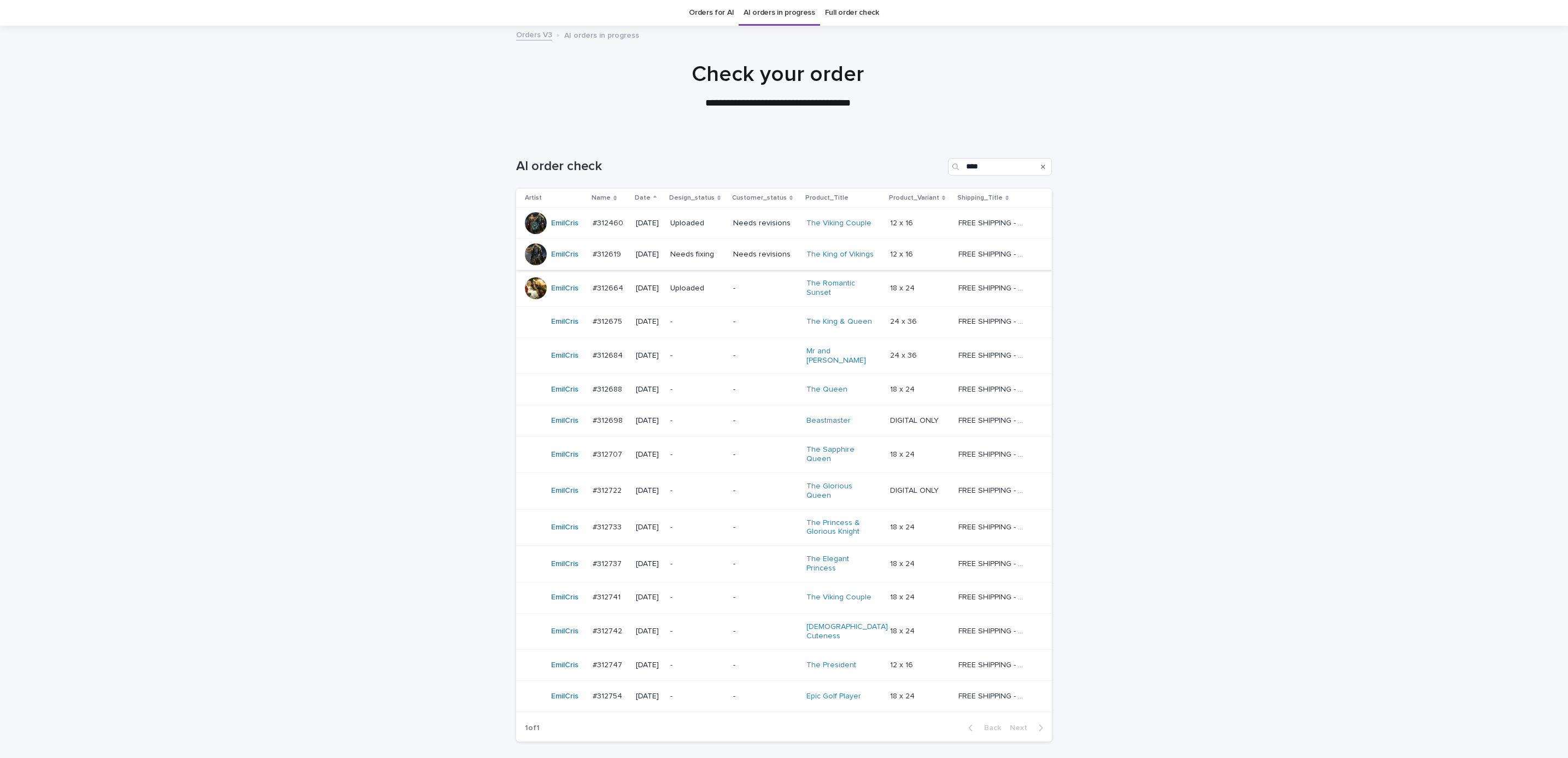
click at [701, 253] on p "Needs fixing" at bounding box center [697, 254] width 54 height 9
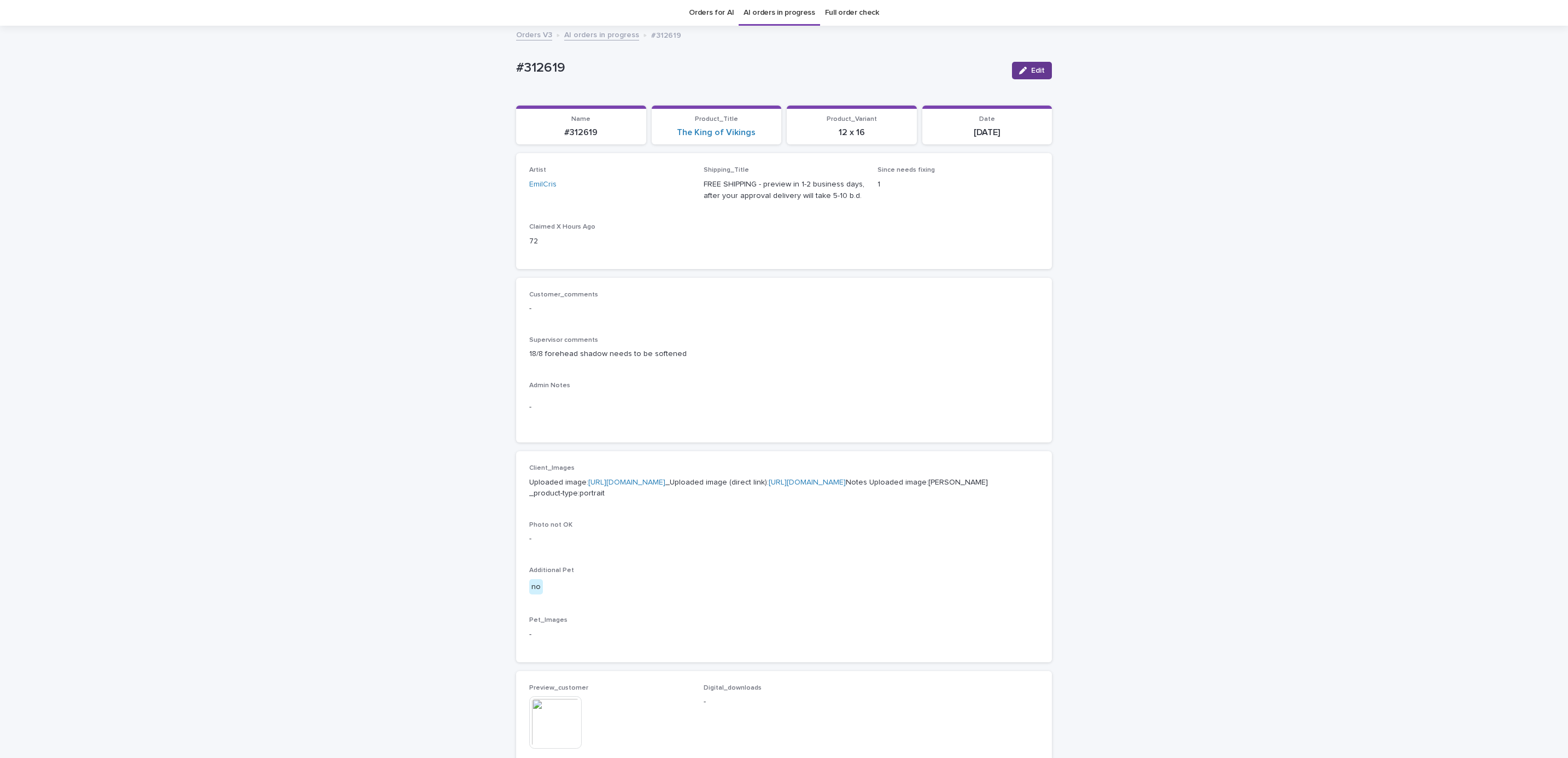
click at [1027, 78] on button "Edit" at bounding box center [1032, 70] width 40 height 18
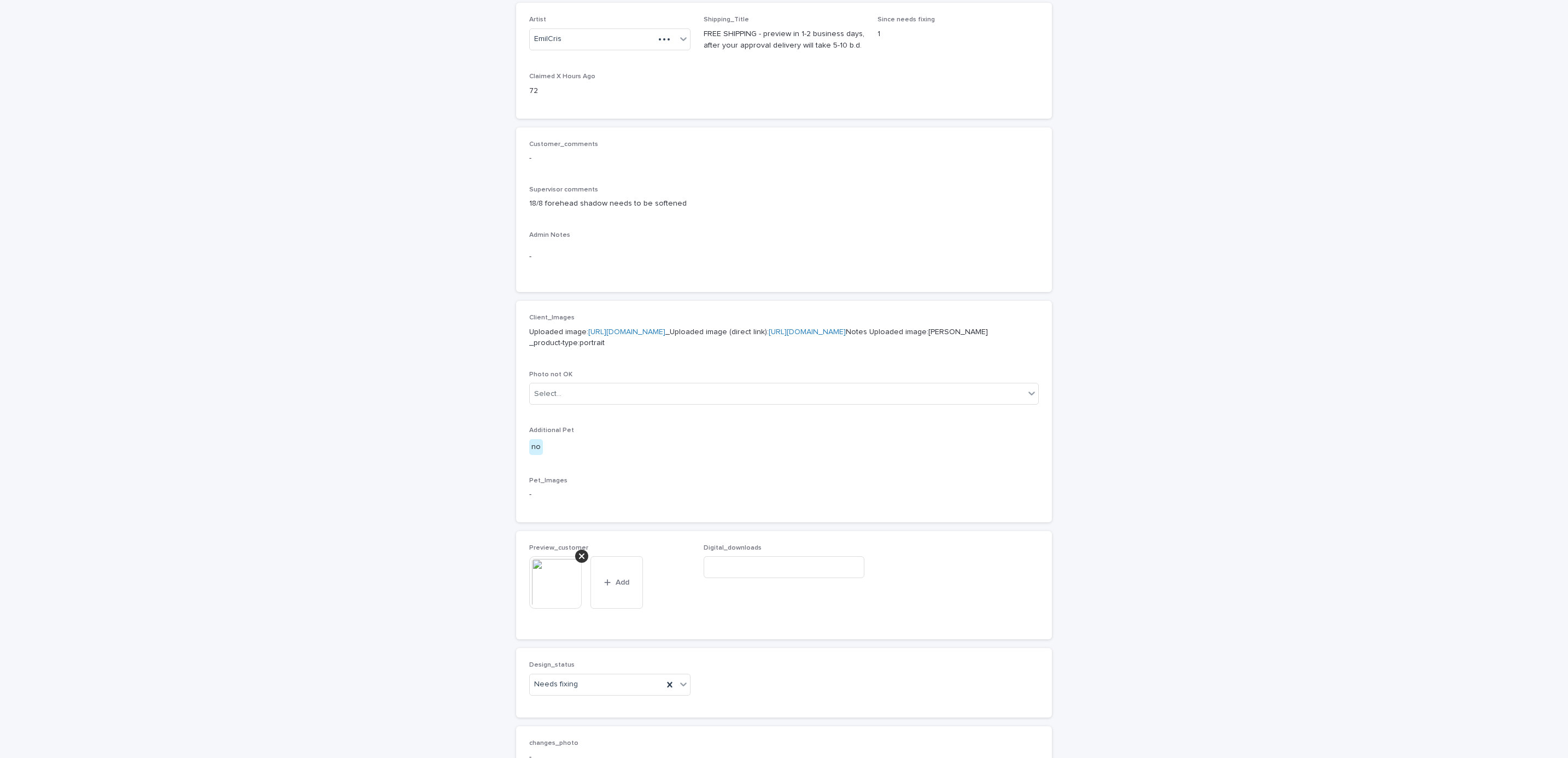
scroll to position [471, 0]
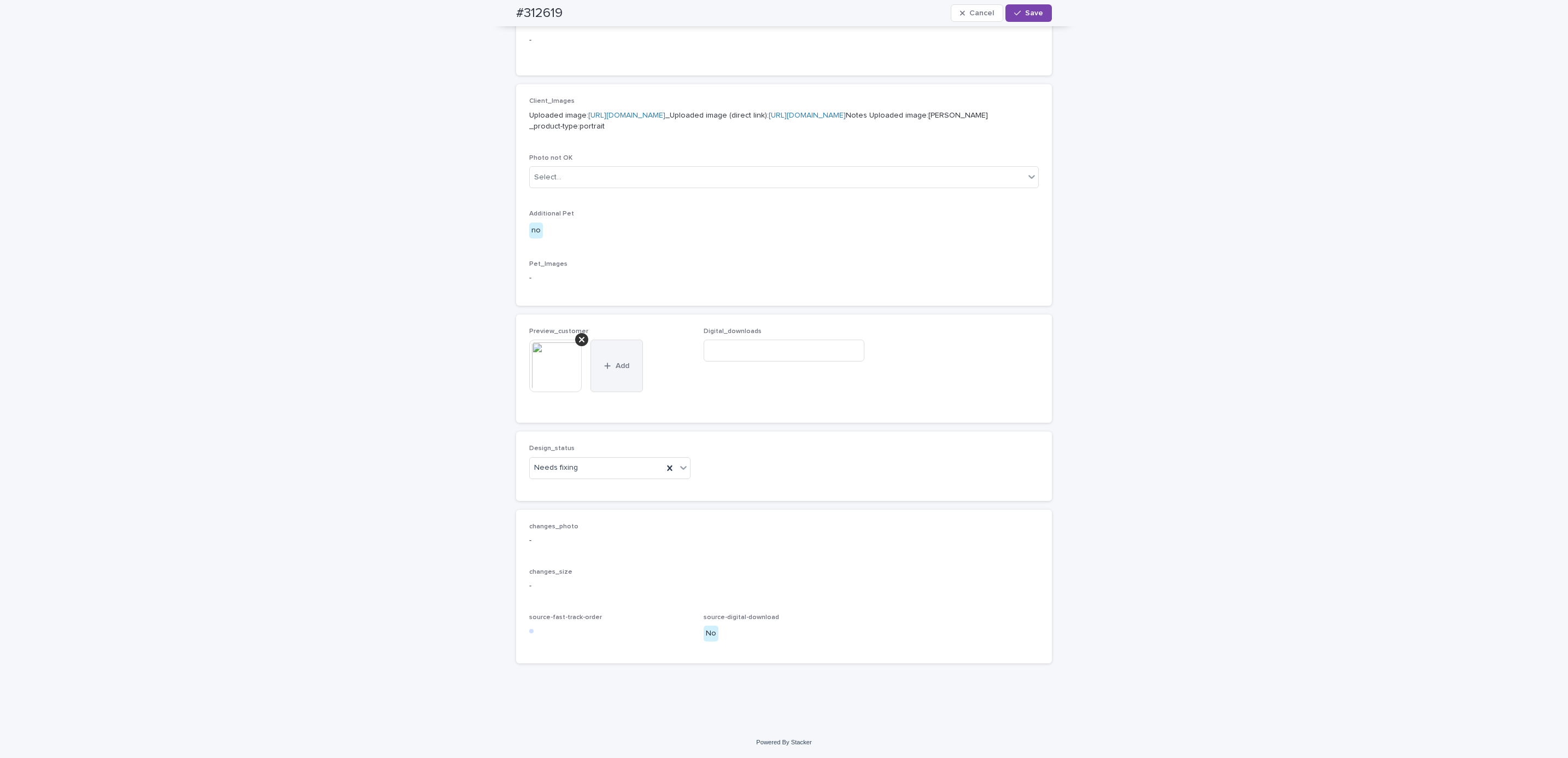
click at [590, 342] on button "Add" at bounding box center [617, 366] width 52 height 52
click at [579, 337] on icon at bounding box center [581, 339] width 5 height 5
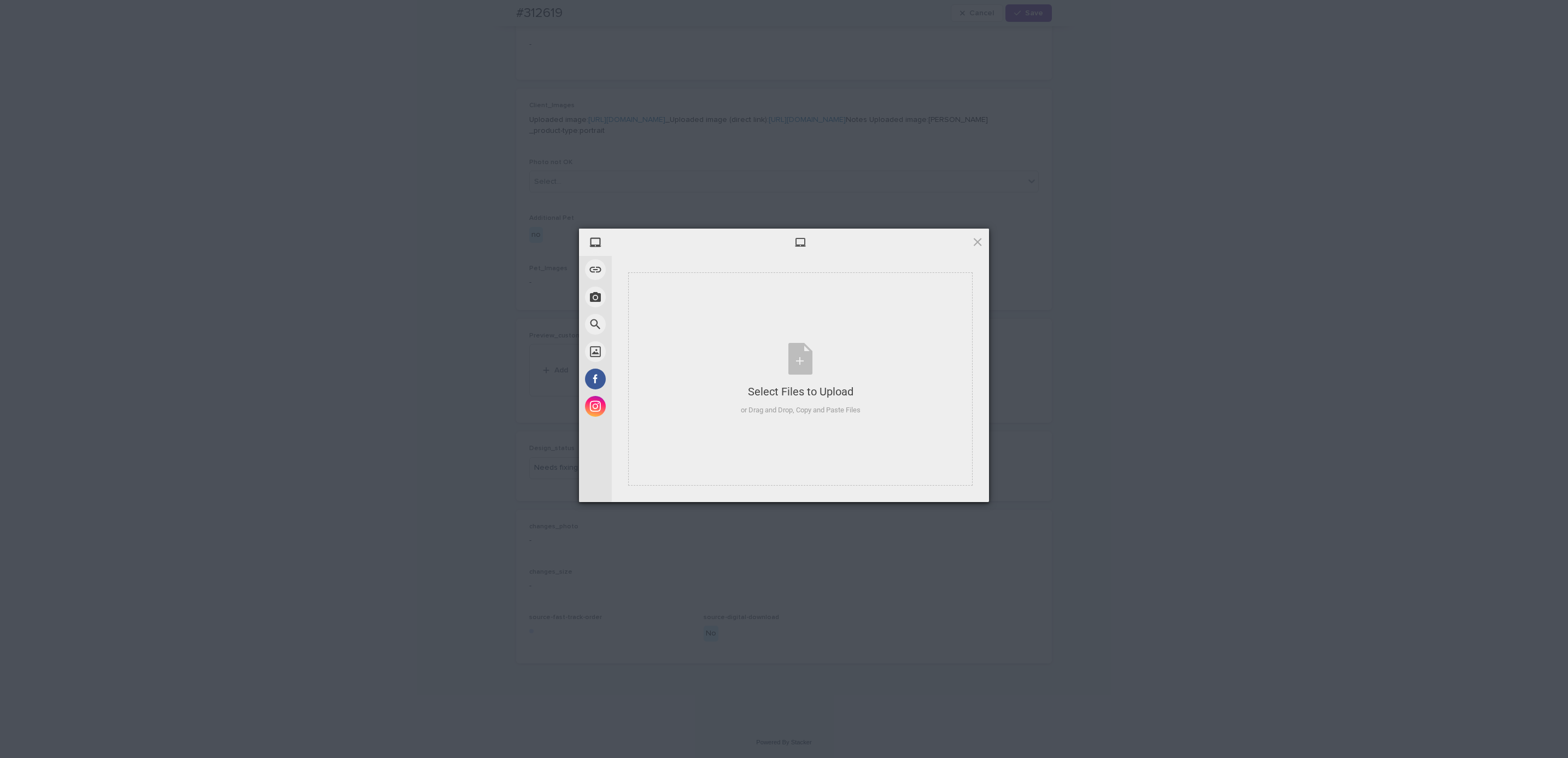
scroll to position [432, 0]
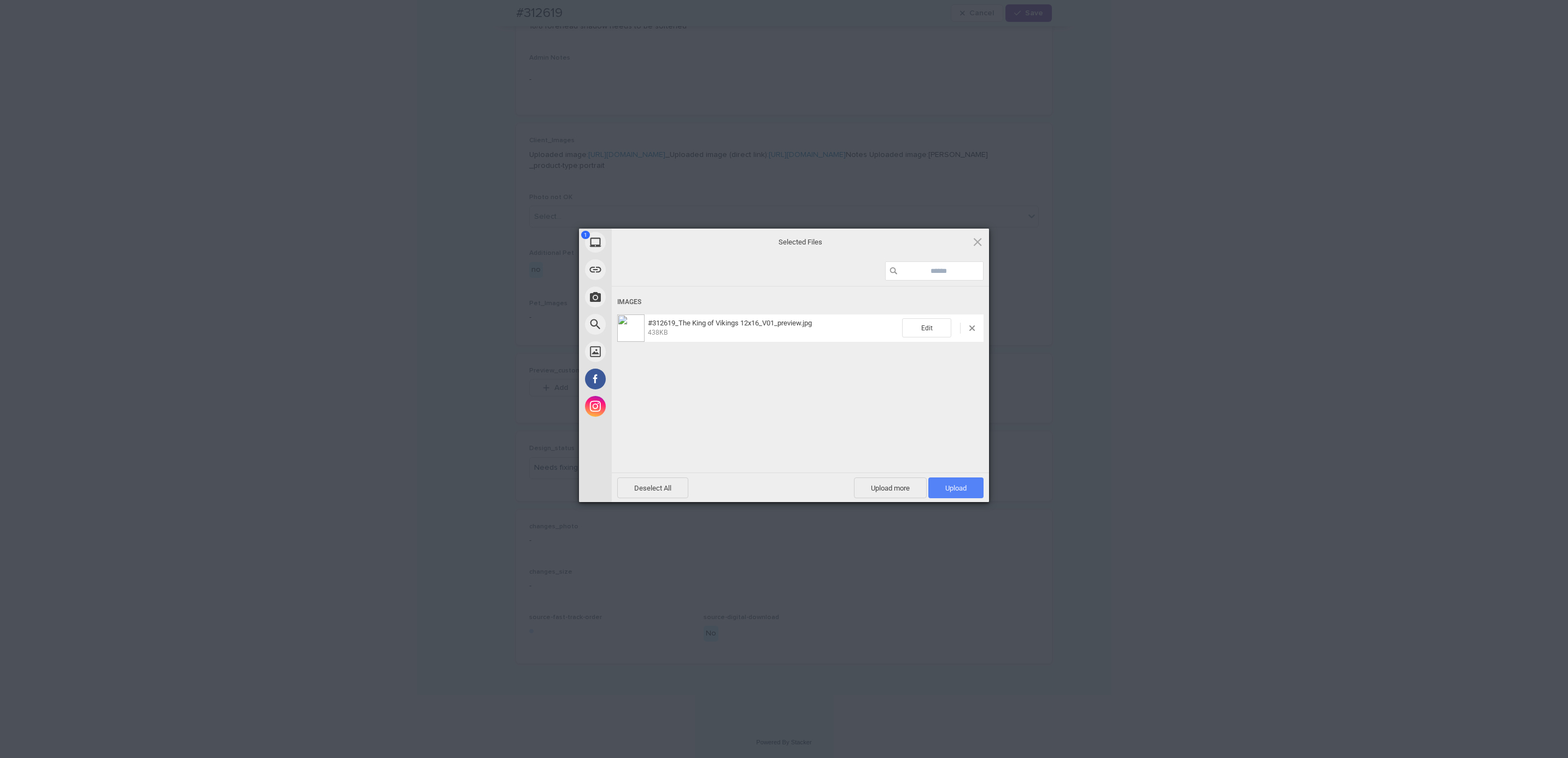
click at [954, 487] on span "Upload 1" at bounding box center [956, 488] width 21 height 8
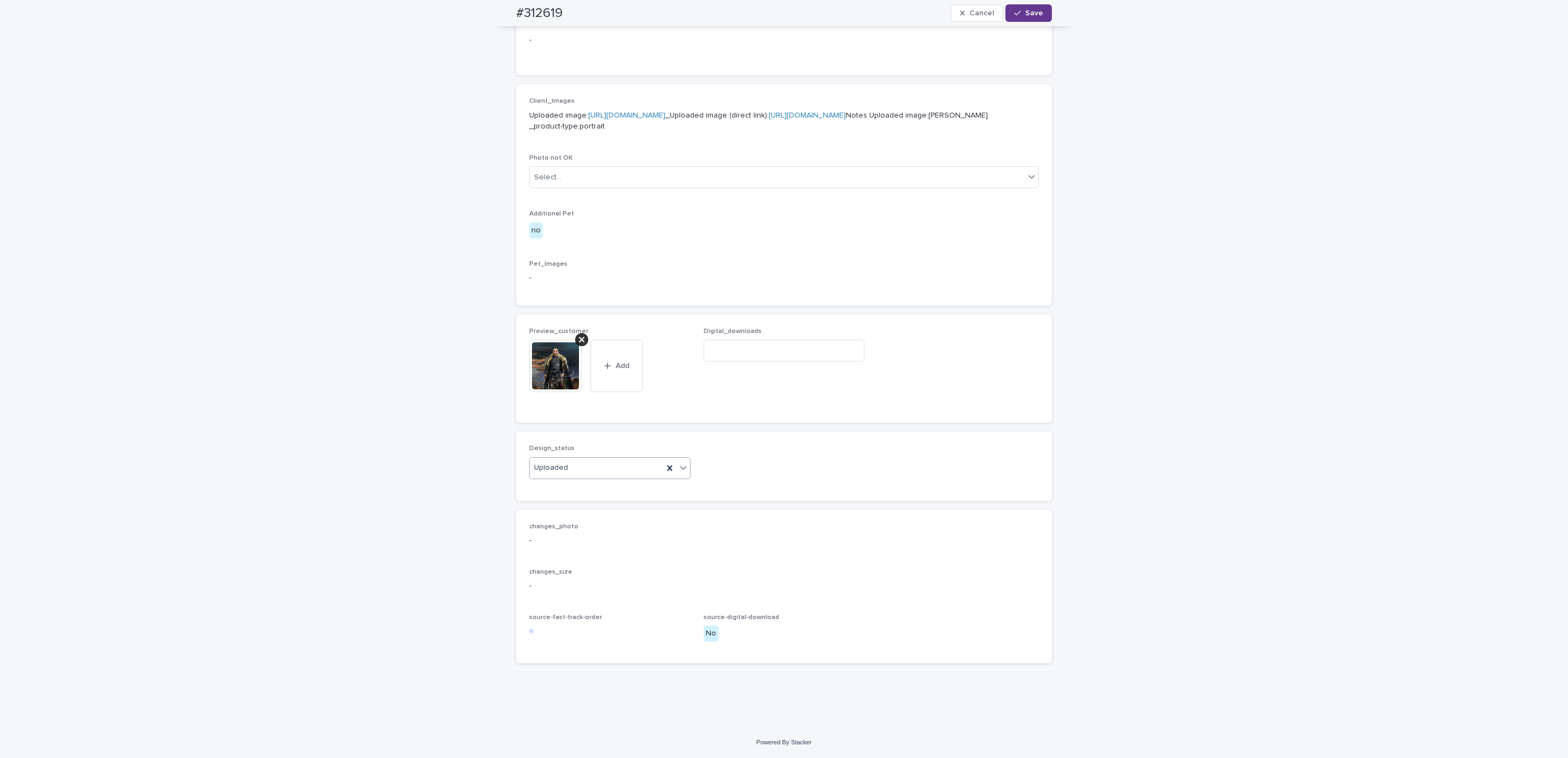
click at [1029, 13] on span "Save" at bounding box center [1034, 13] width 18 height 8
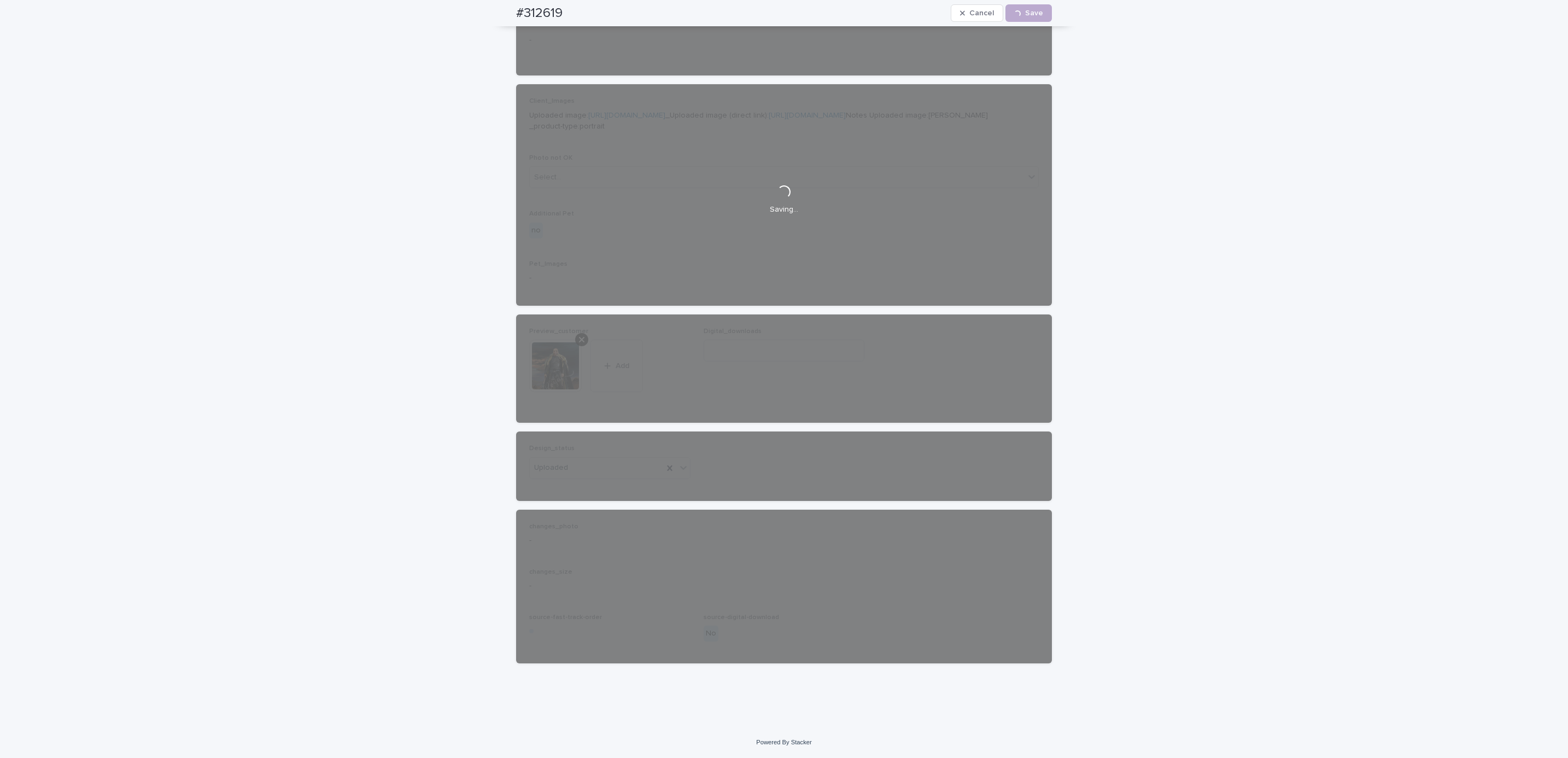
click at [502, 8] on div "#312619 Cancel Loading... Save" at bounding box center [784, 13] width 588 height 26
click at [575, 10] on div "#312619 Cancel Loading... Save" at bounding box center [784, 13] width 536 height 26
copy h2 "#312619"
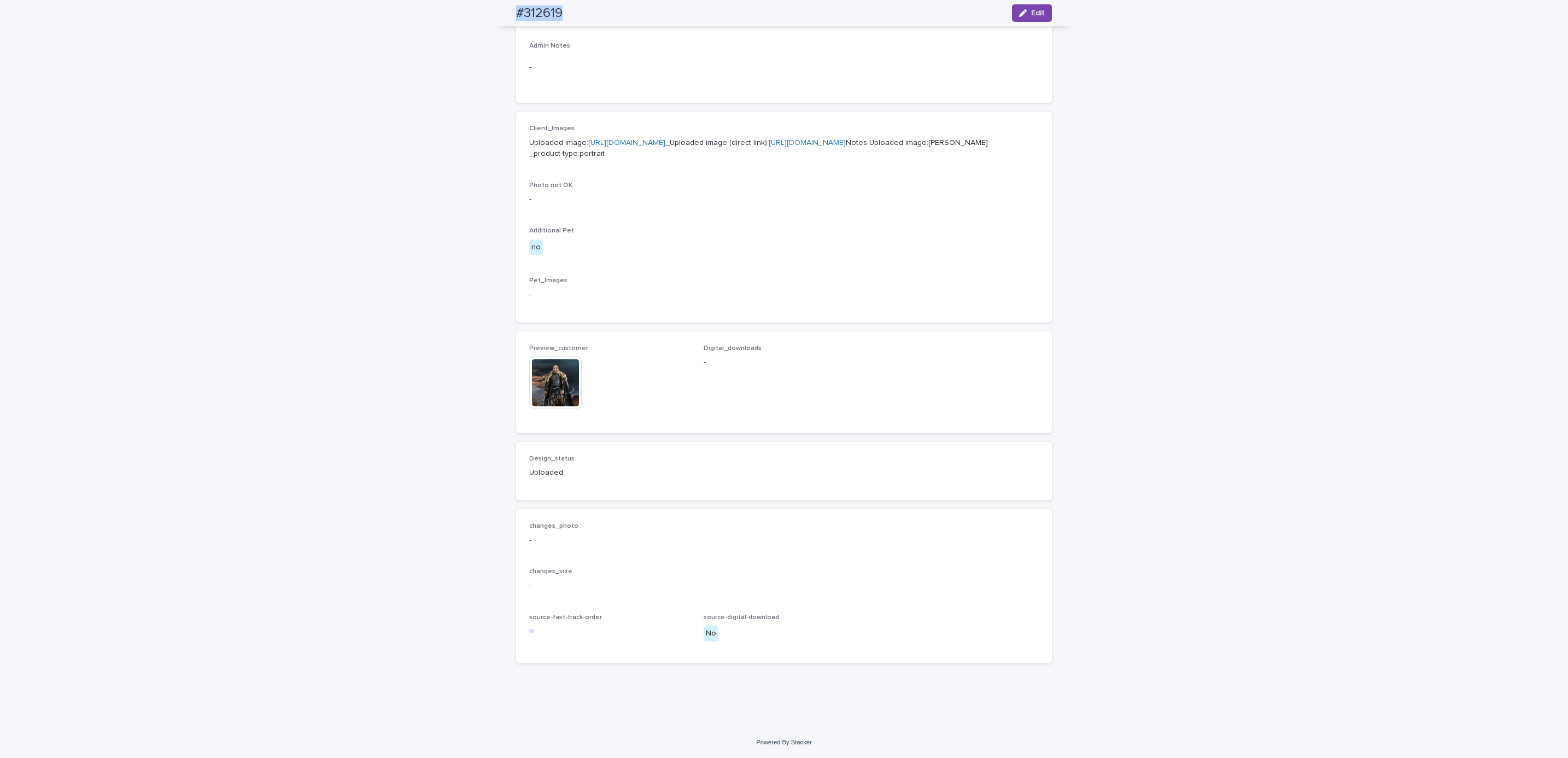
scroll to position [437, 0]
click at [155, 66] on div "Loading... Saving… Loading... Saving… #312619 Edit #312619 Edit Sorry, there wa…" at bounding box center [784, 206] width 1568 height 1039
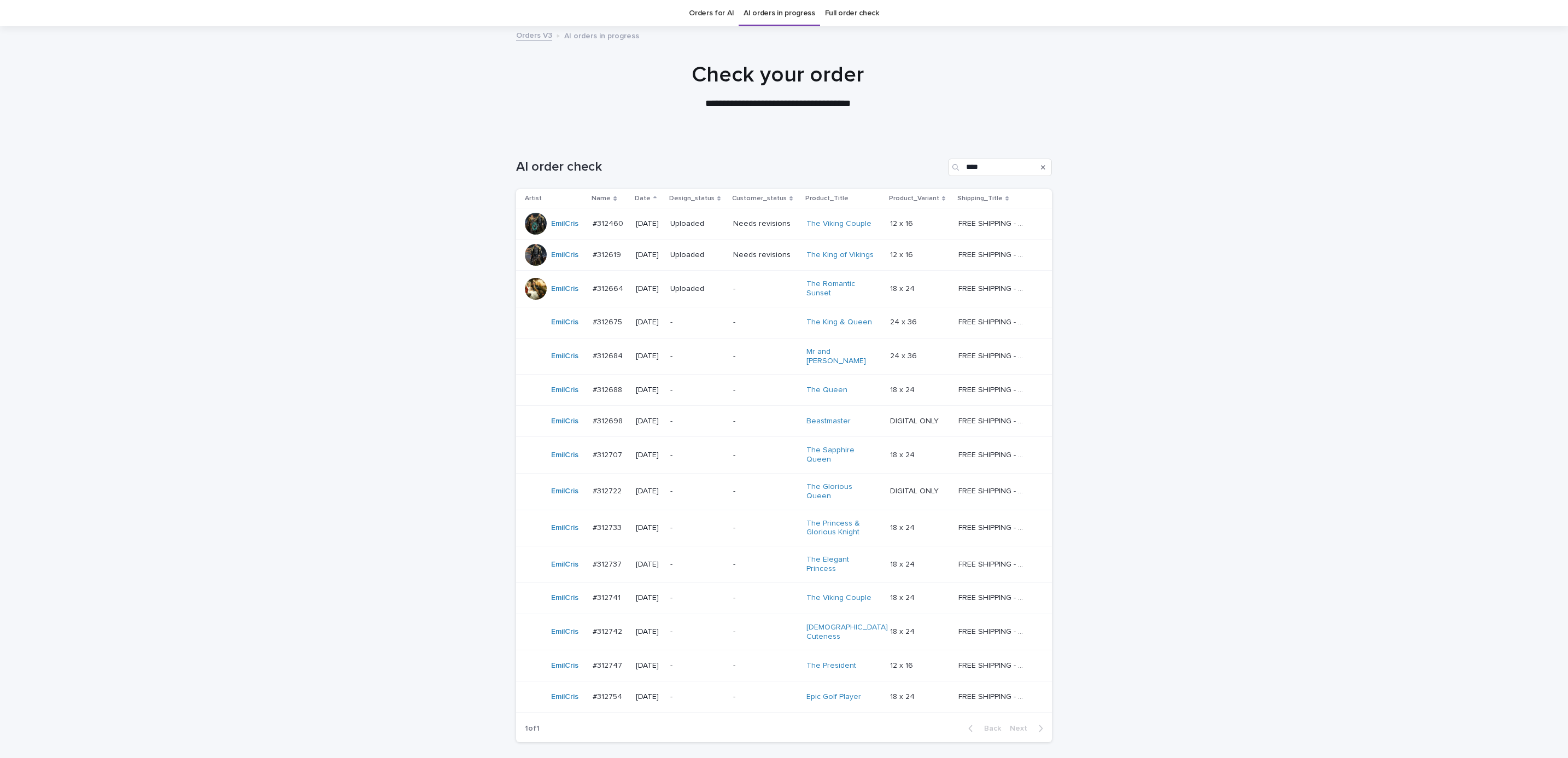
scroll to position [35, 0]
click at [1195, 286] on div "Loading... Saving… Loading... Saving… AI order check **** Artist Name Date Desi…" at bounding box center [784, 471] width 1568 height 669
